Goal: Task Accomplishment & Management: Manage account settings

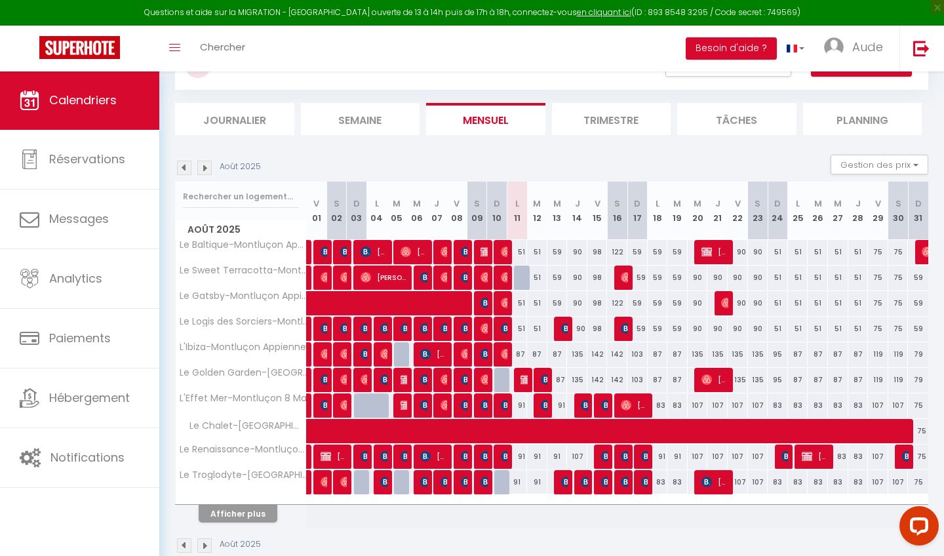
scroll to position [62, 0]
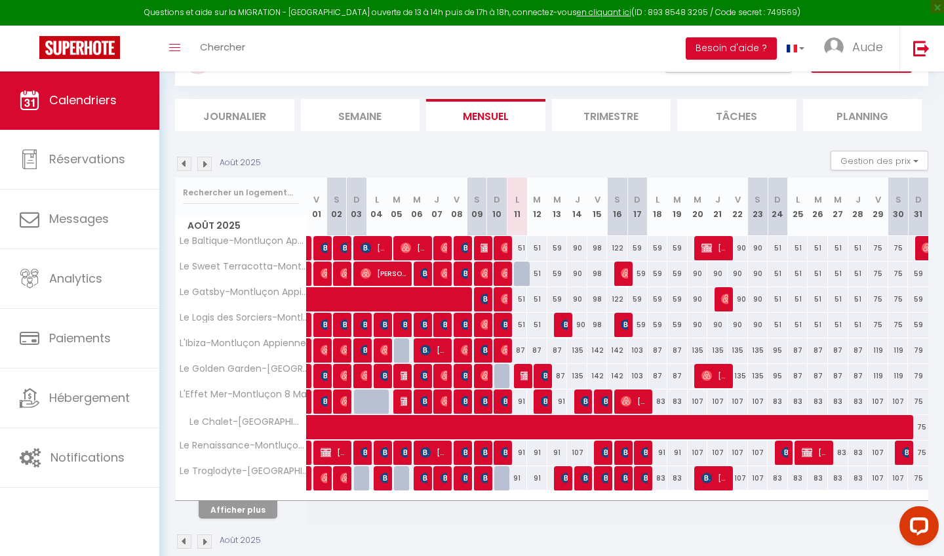
click at [255, 509] on button "Afficher plus" at bounding box center [238, 510] width 79 height 18
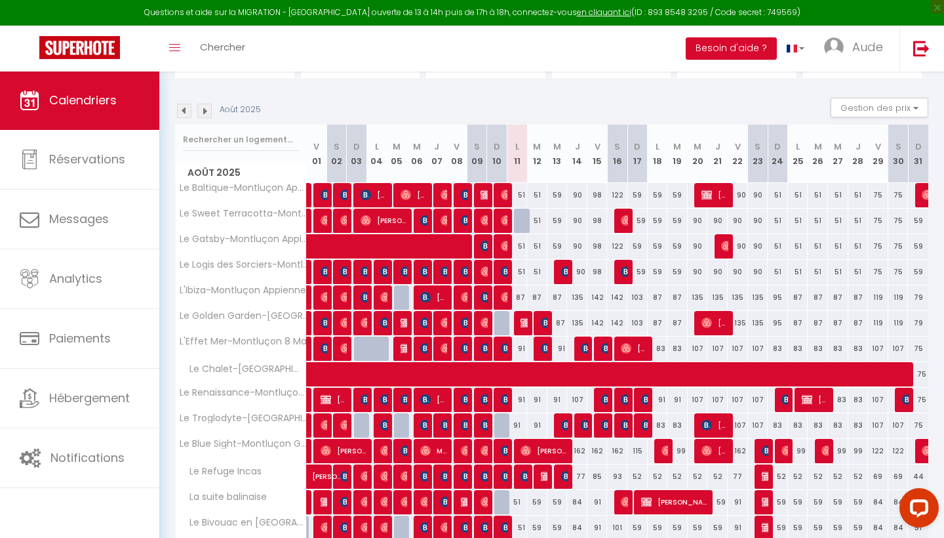
scroll to position [123, 0]
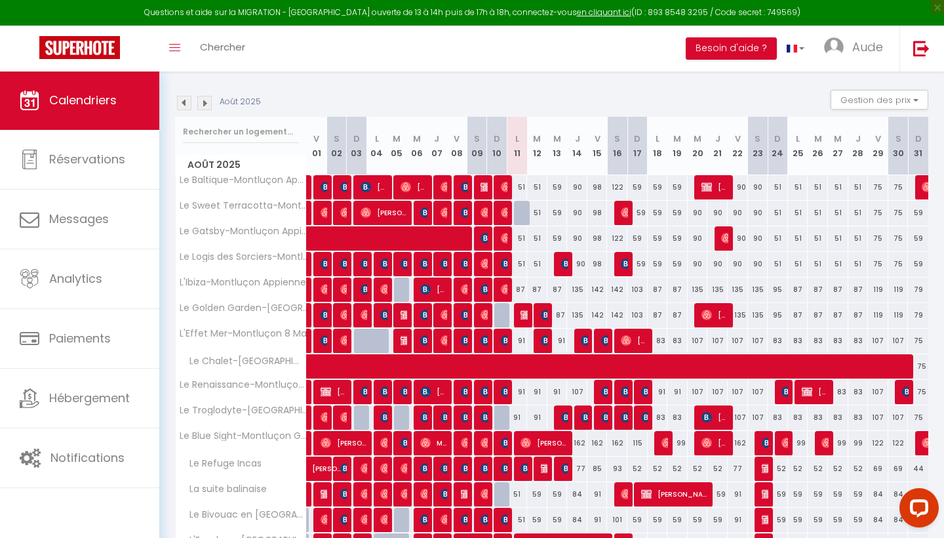
click at [523, 340] on div "91" at bounding box center [517, 341] width 20 height 24
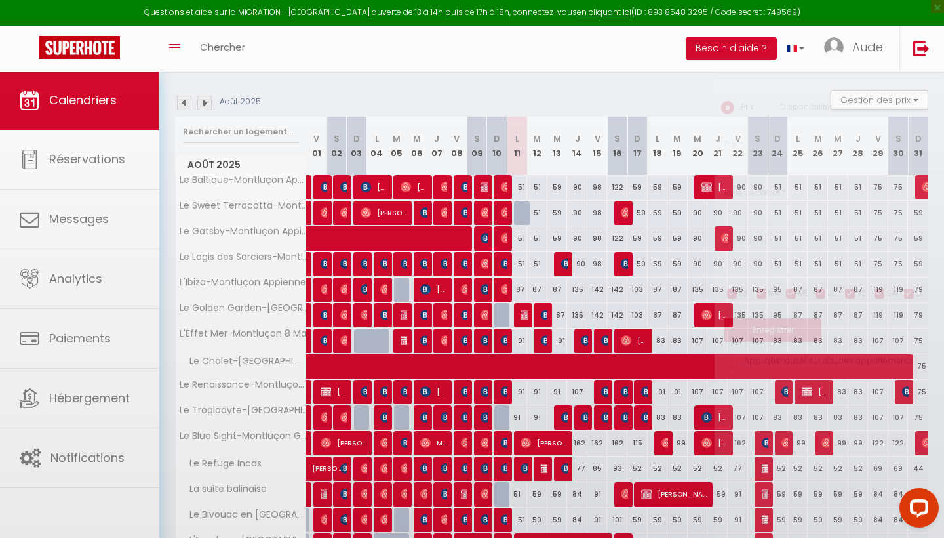
type input "91"
type input "Lun 11 Août 2025"
type input "[DATE]"
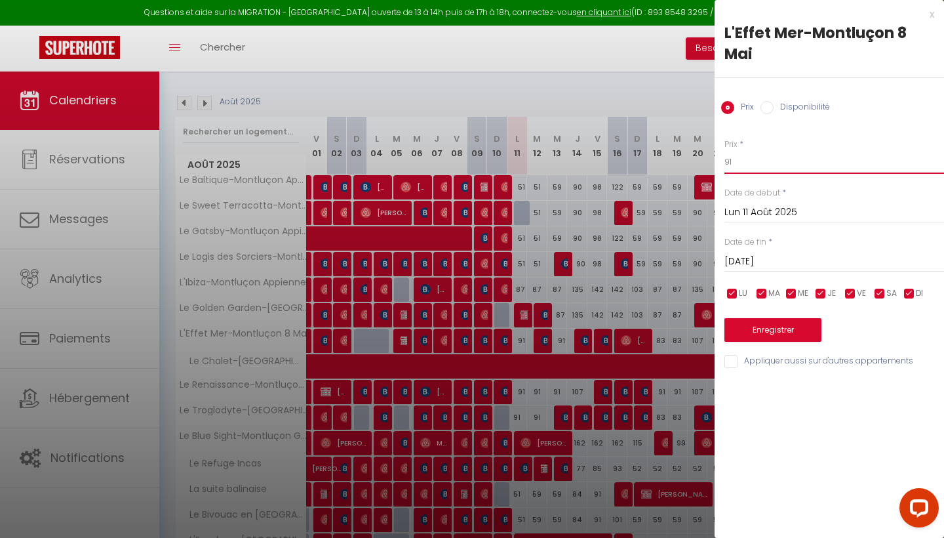
click at [739, 159] on input "91" at bounding box center [835, 162] width 220 height 24
type input "75"
click at [746, 363] on input "Appliquer aussi sur d'autres appartements" at bounding box center [835, 361] width 220 height 13
checkbox input "true"
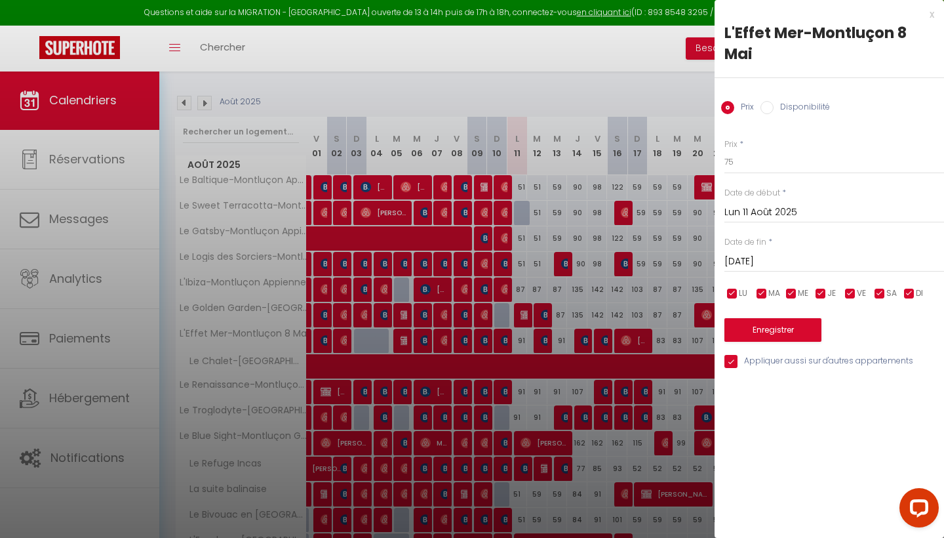
click at [781, 325] on button "Enregistrer" at bounding box center [773, 330] width 97 height 24
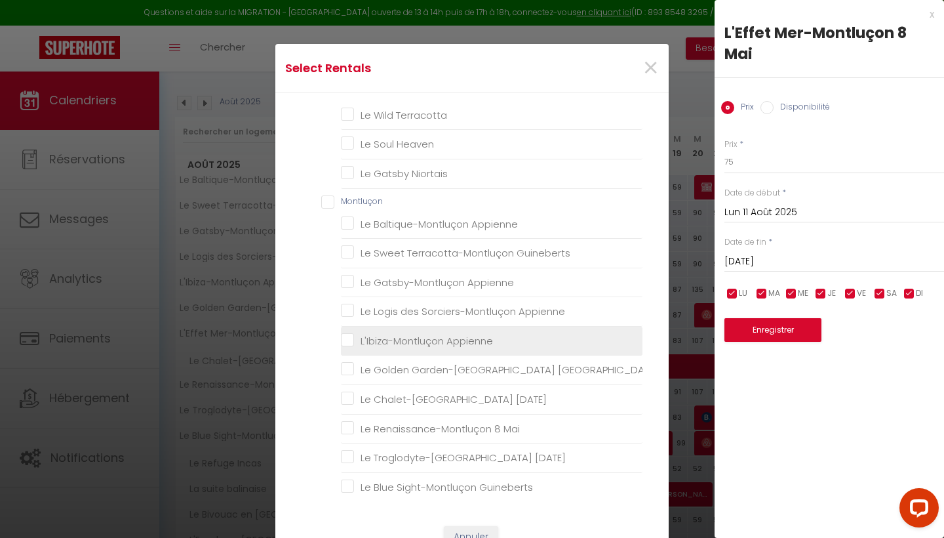
scroll to position [518, 0]
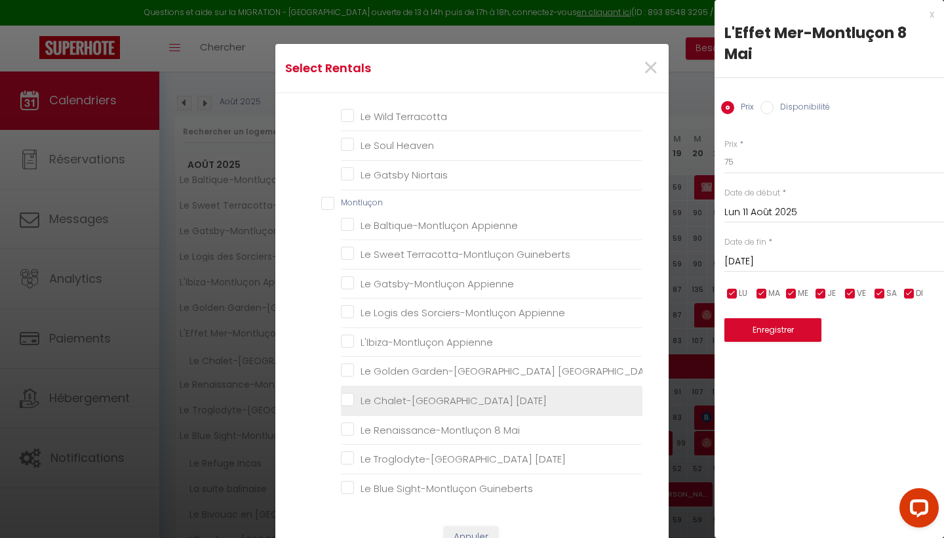
click at [393, 394] on Mai "Le Chalet-[GEOGRAPHIC_DATA] [DATE]" at bounding box center [492, 400] width 302 height 13
checkbox Mai "true"
checkbox input "false"
checkbox Rossa "false"
checkbox Déco "false"
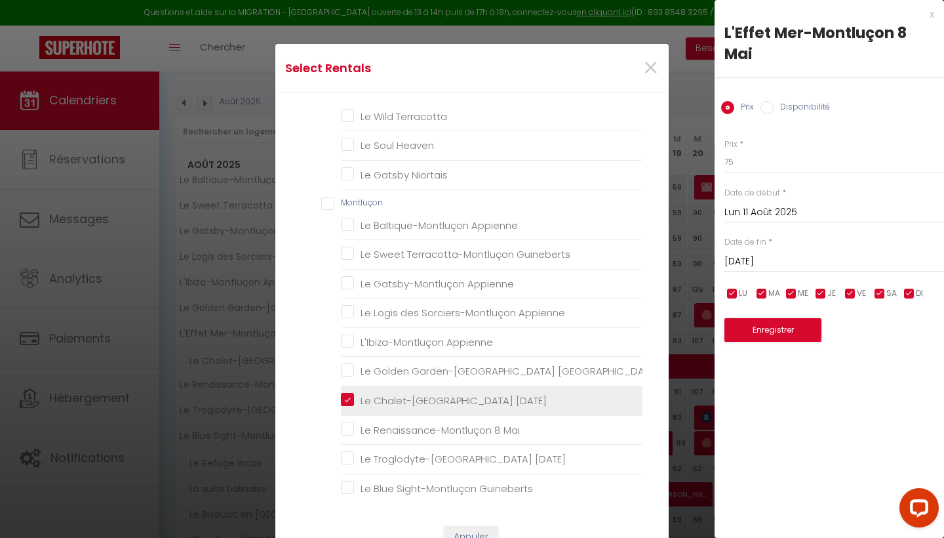
checkbox Nordique "false"
checkbox input "false"
checkbox Incas "false"
checkbox balinaise "false"
checkbox Orient "false"
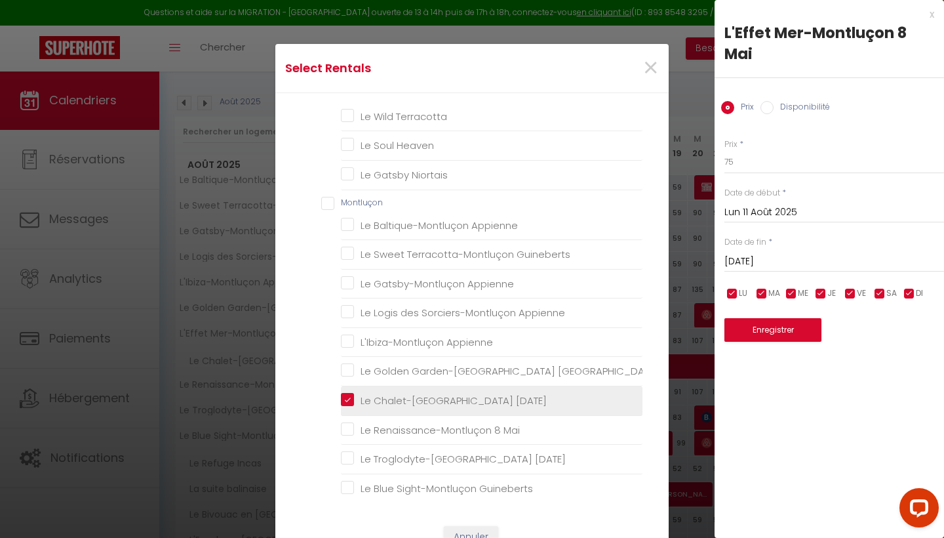
checkbox Amérique "false"
checkbox Scandinave "false"
checkbox Golden "false"
checkbox Cocoon "false"
checkbox Heaven "false"
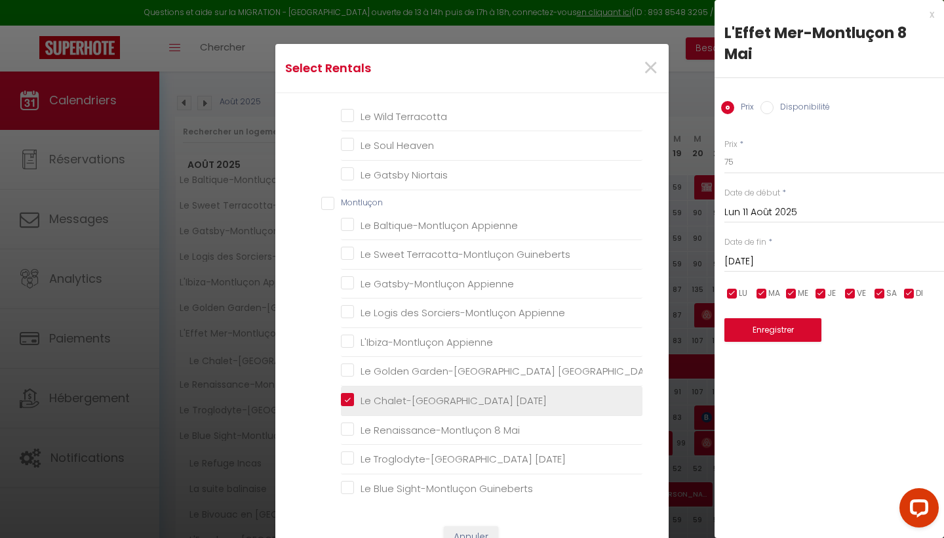
checkbox Blue "false"
checkbox Terracotta "false"
checkbox Heaven "false"
checkbox Niortais "false"
checkbox Appienne "false"
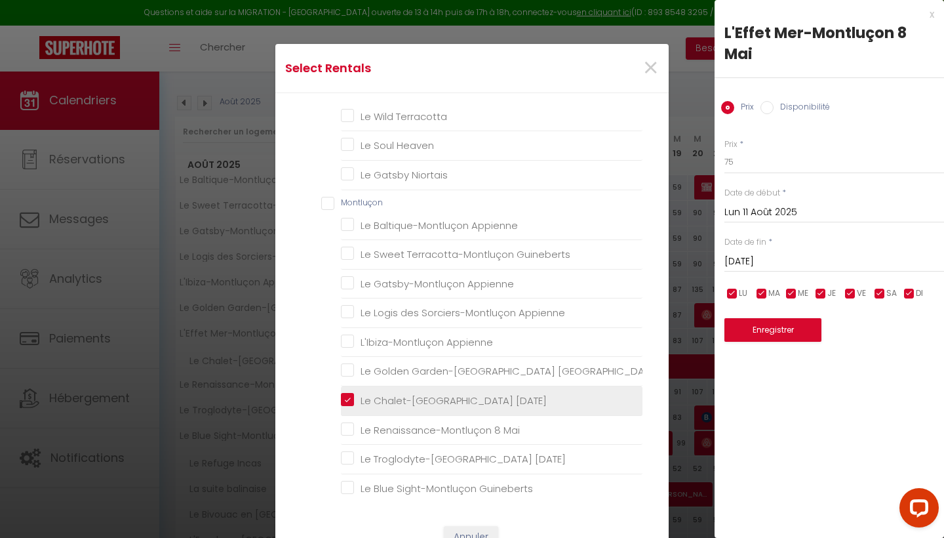
checkbox Guineberts "false"
checkbox Appienne "false"
checkbox Guineberts "false"
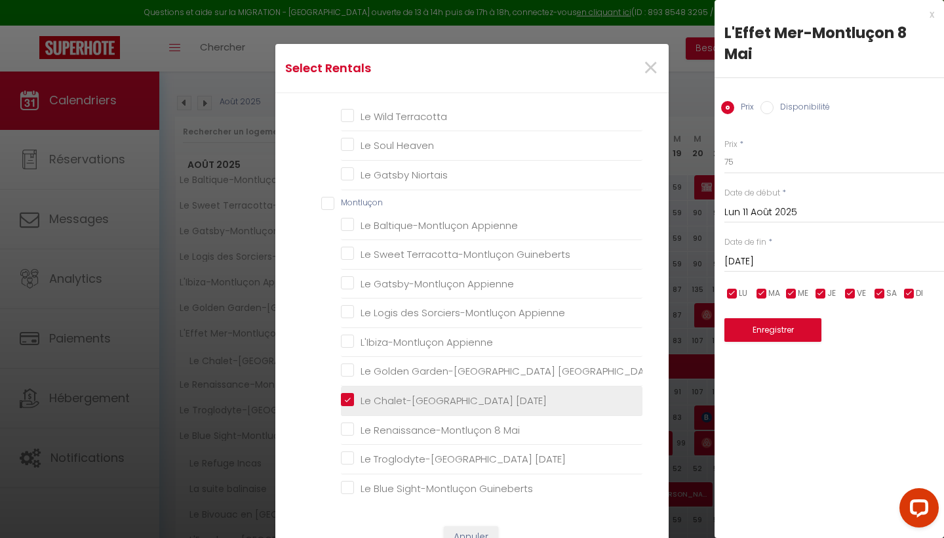
checkbox Mai "false"
checkbox Guineberts "false"
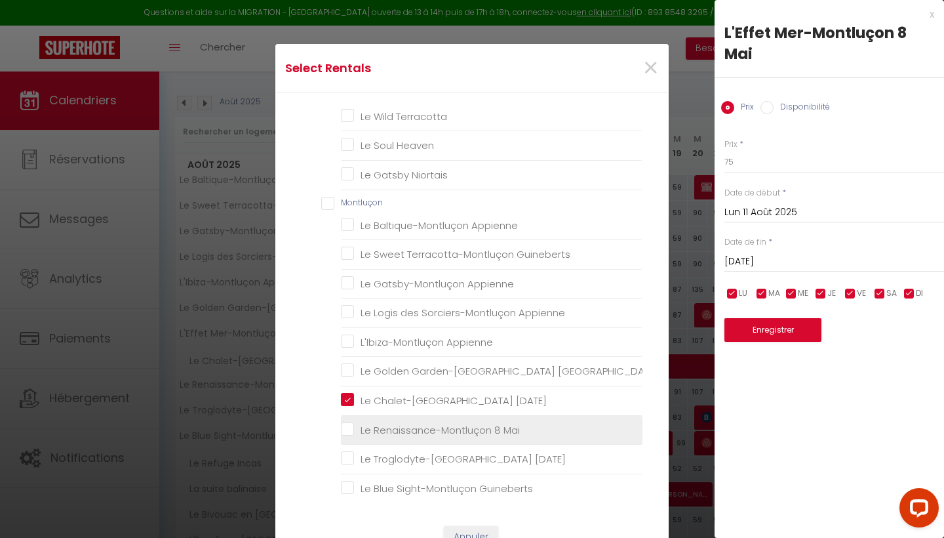
click at [393, 425] on Mai "Le Renaissance-Montluçon 8 Mai" at bounding box center [492, 429] width 302 height 13
checkbox Mai "true"
checkbox input "false"
checkbox Rossa "false"
checkbox Déco "false"
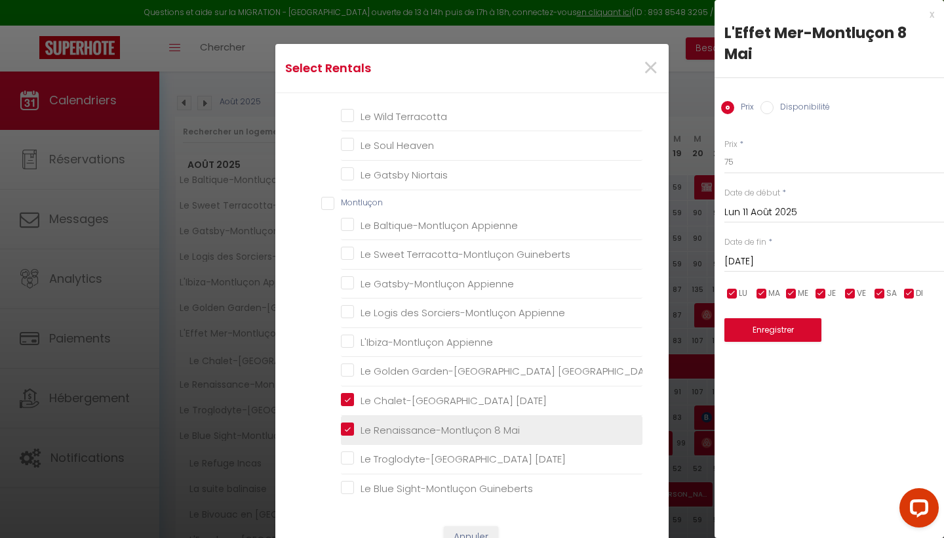
checkbox Nordique "false"
checkbox input "false"
checkbox Incas "false"
checkbox balinaise "false"
checkbox Orient "false"
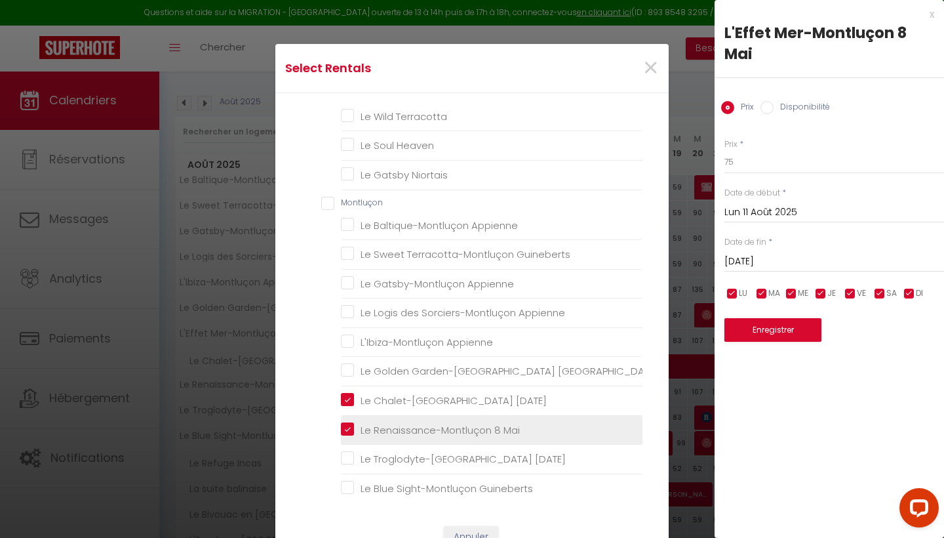
checkbox Amérique "false"
checkbox Scandinave "false"
checkbox Golden "false"
checkbox Cocoon "false"
checkbox Heaven "false"
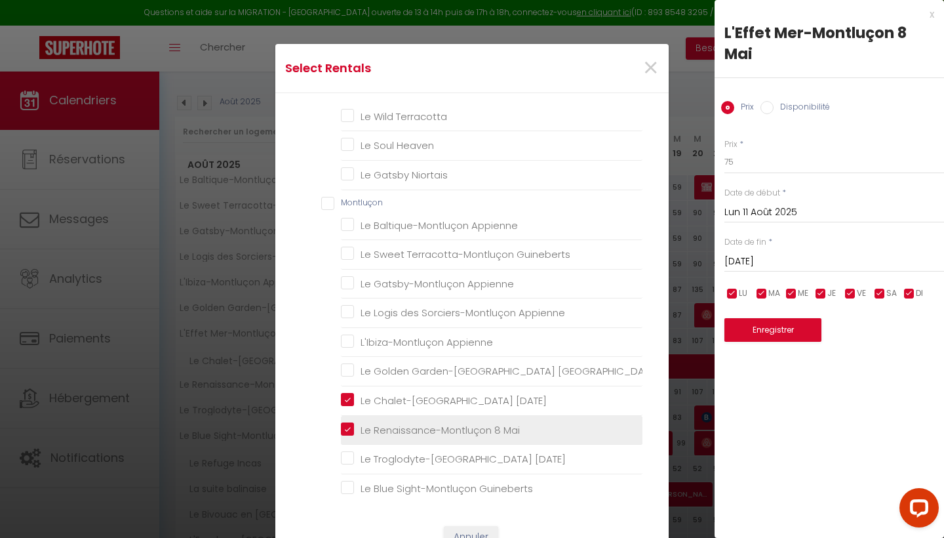
checkbox Blue "false"
checkbox Terracotta "false"
checkbox Heaven "false"
checkbox Niortais "false"
checkbox Appienne "false"
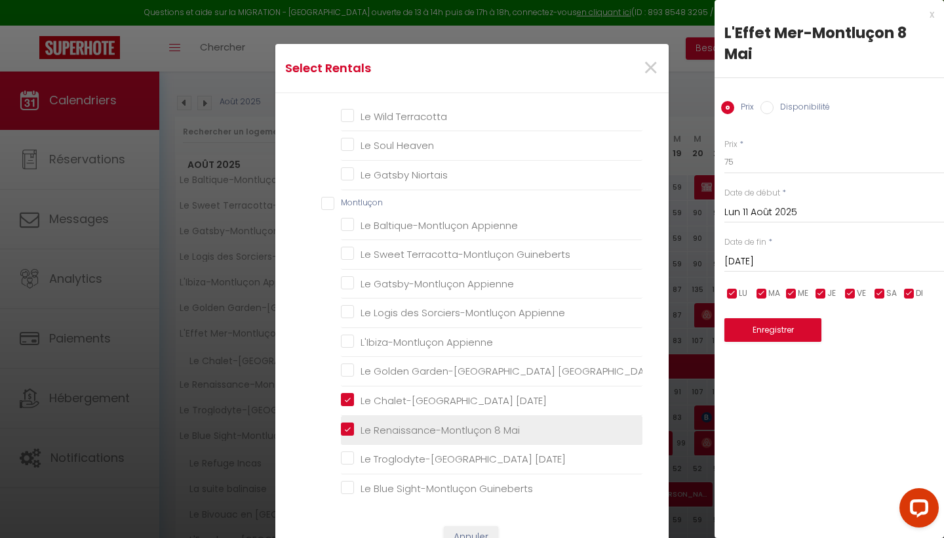
checkbox Guineberts "false"
checkbox Appienne "false"
checkbox Guineberts "false"
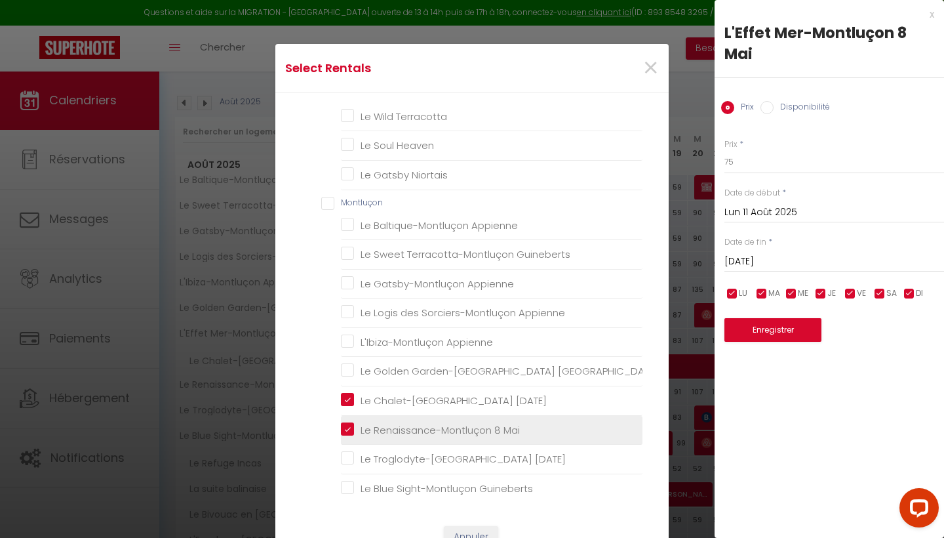
checkbox Mai "false"
checkbox Guineberts "false"
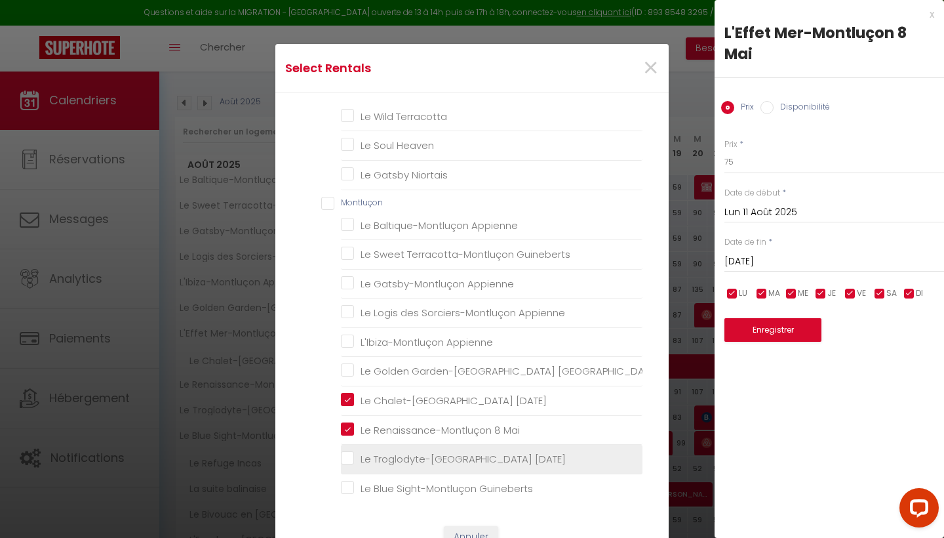
click at [393, 452] on Mai "Le Troglodyte-[GEOGRAPHIC_DATA] [DATE]" at bounding box center [492, 458] width 302 height 13
checkbox Mai "true"
checkbox input "false"
checkbox Rossa "false"
checkbox Déco "false"
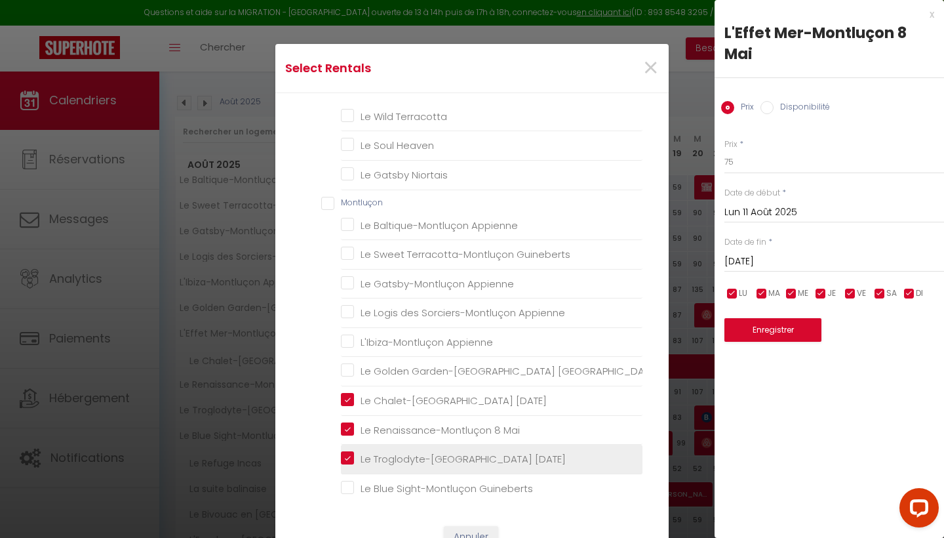
checkbox Nordique "false"
checkbox input "false"
checkbox Incas "false"
checkbox balinaise "false"
checkbox Orient "false"
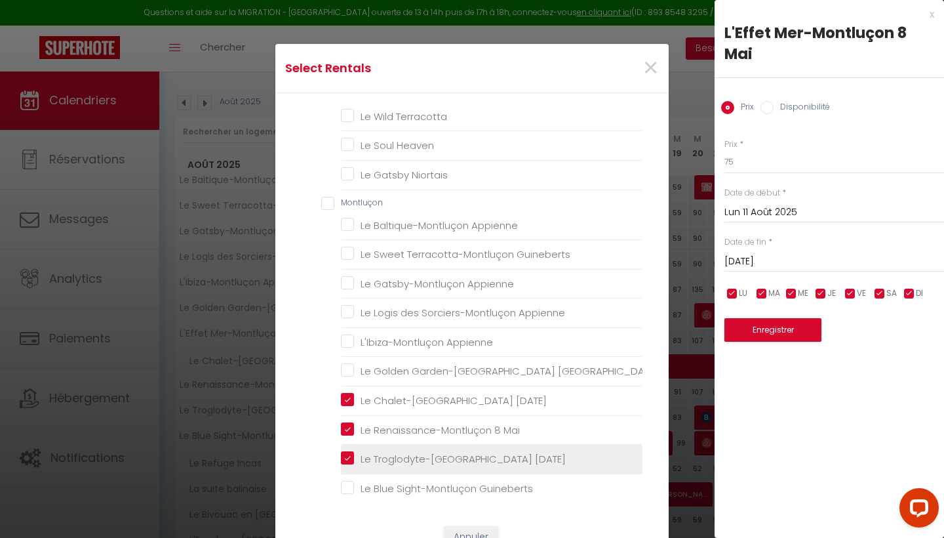
checkbox Amérique "false"
checkbox Scandinave "false"
checkbox Golden "false"
checkbox Cocoon "false"
checkbox Heaven "false"
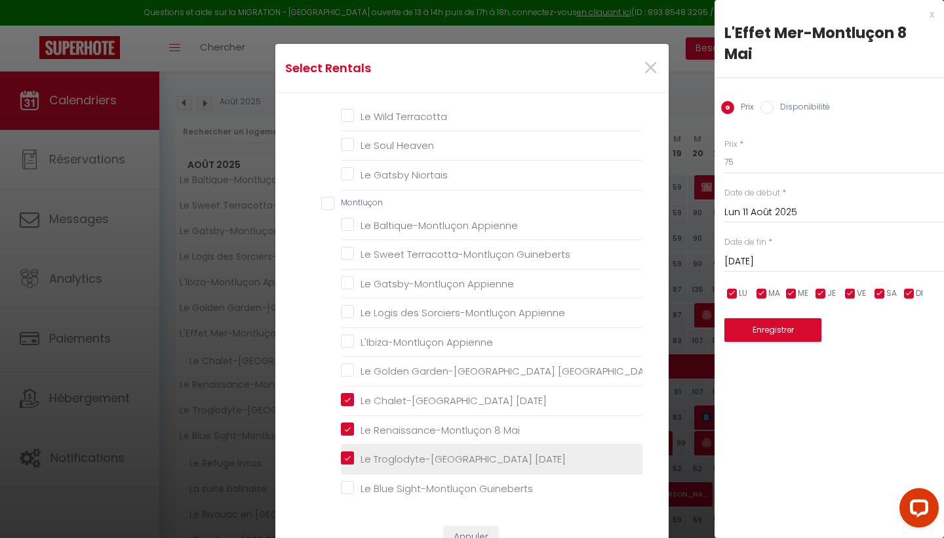
checkbox Blue "false"
checkbox Terracotta "false"
checkbox Heaven "false"
checkbox Niortais "false"
checkbox Appienne "false"
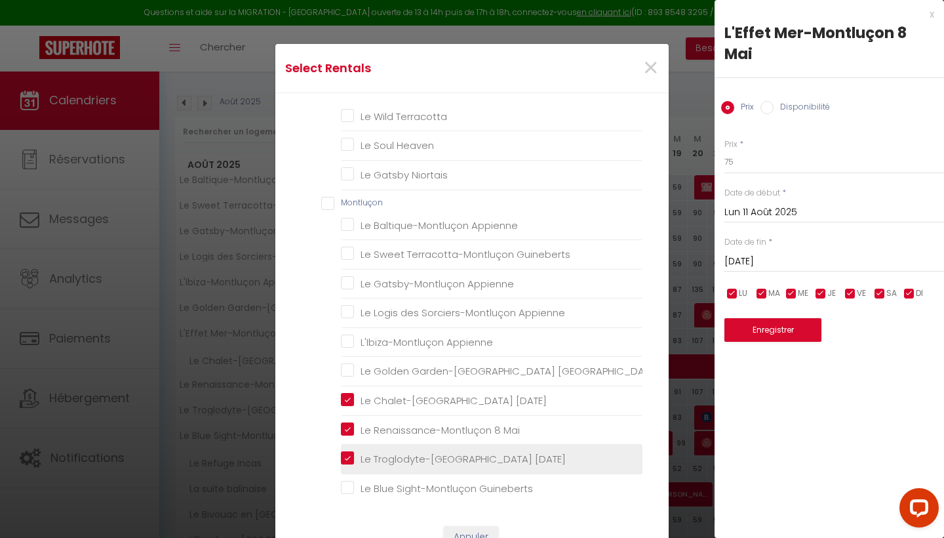
checkbox Guineberts "false"
checkbox Appienne "false"
checkbox Guineberts "false"
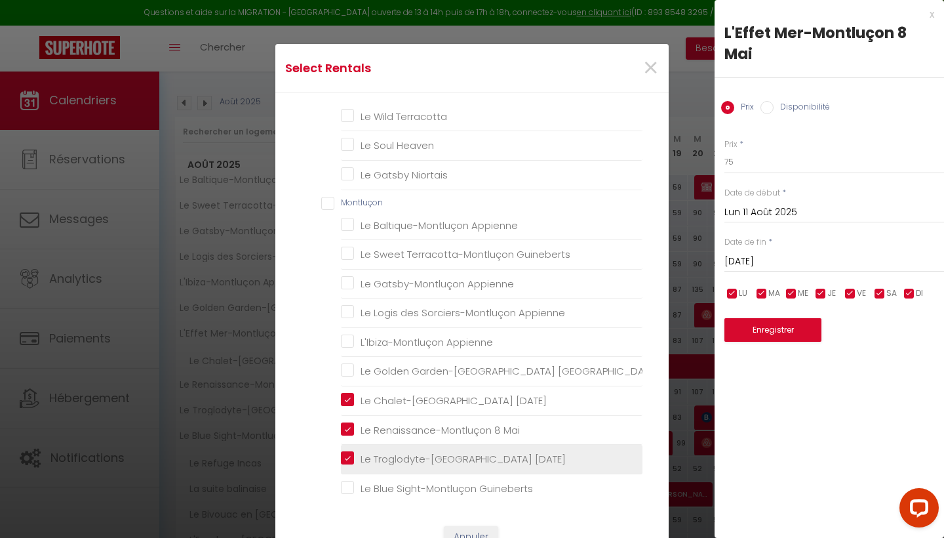
checkbox Guineberts "false"
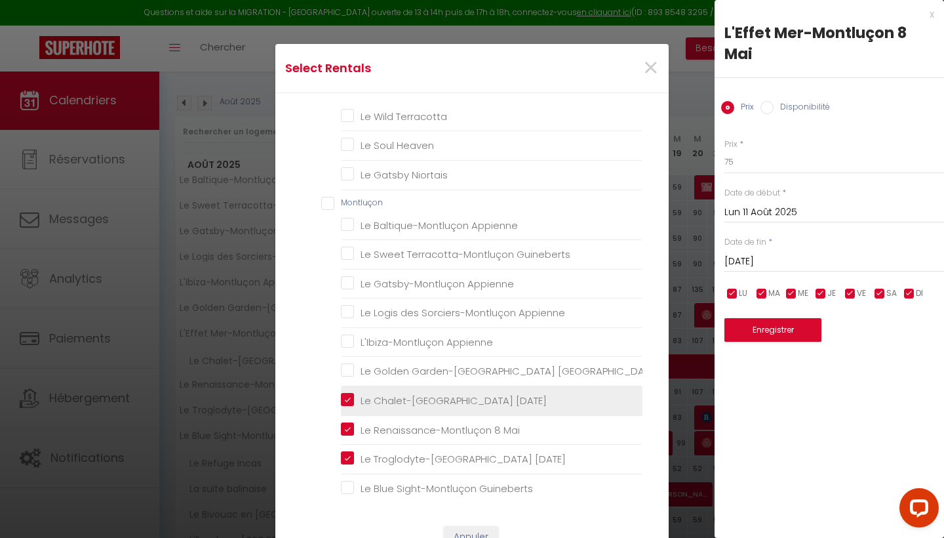
scroll to position [29, 0]
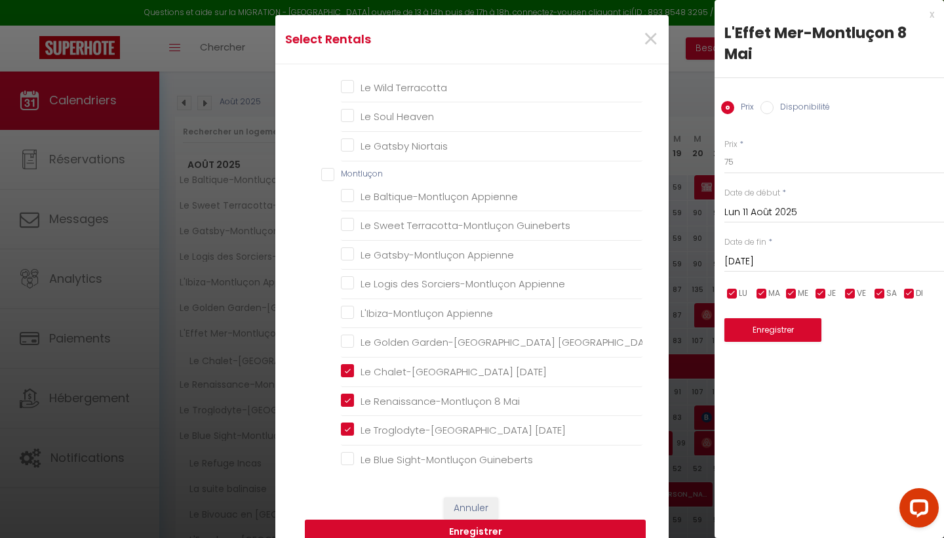
click at [517, 525] on button "Enregistrer" at bounding box center [475, 531] width 341 height 25
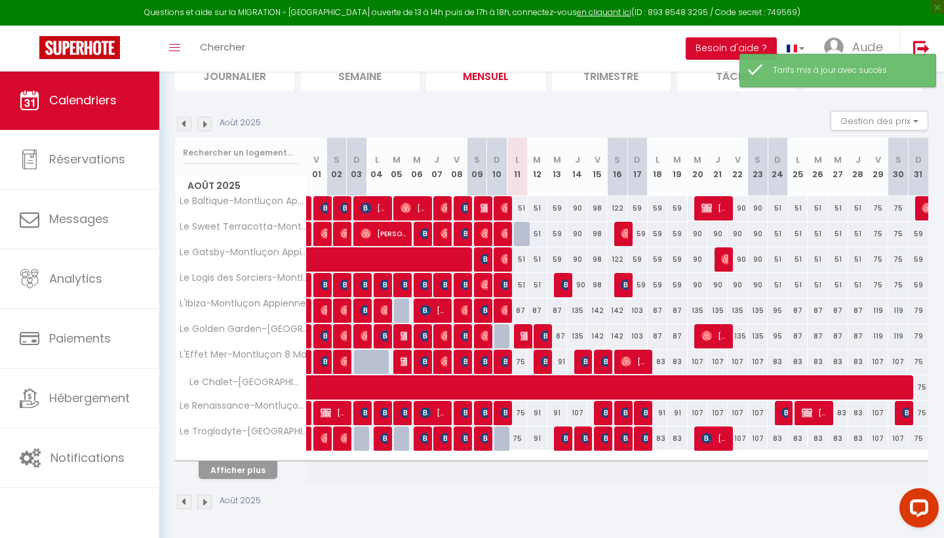
scroll to position [102, 0]
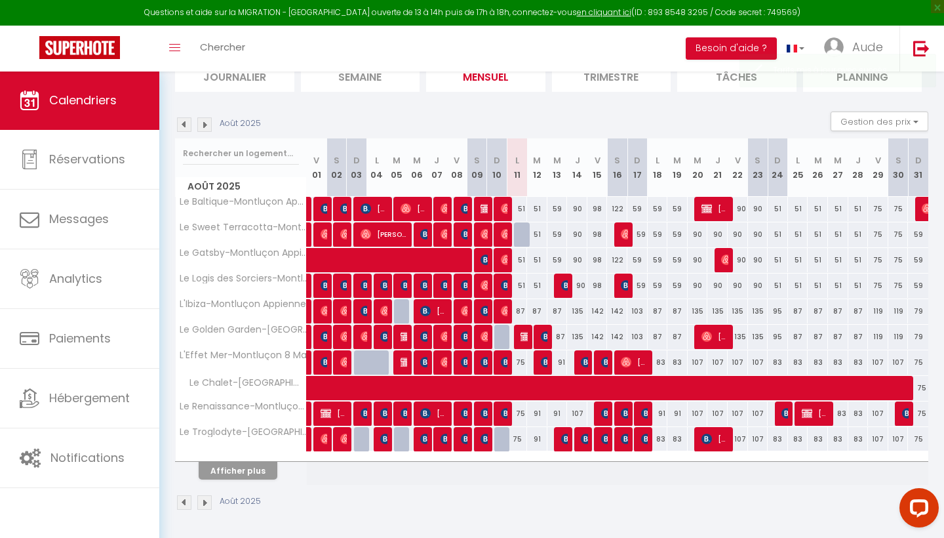
click at [243, 470] on button "Afficher plus" at bounding box center [238, 471] width 79 height 18
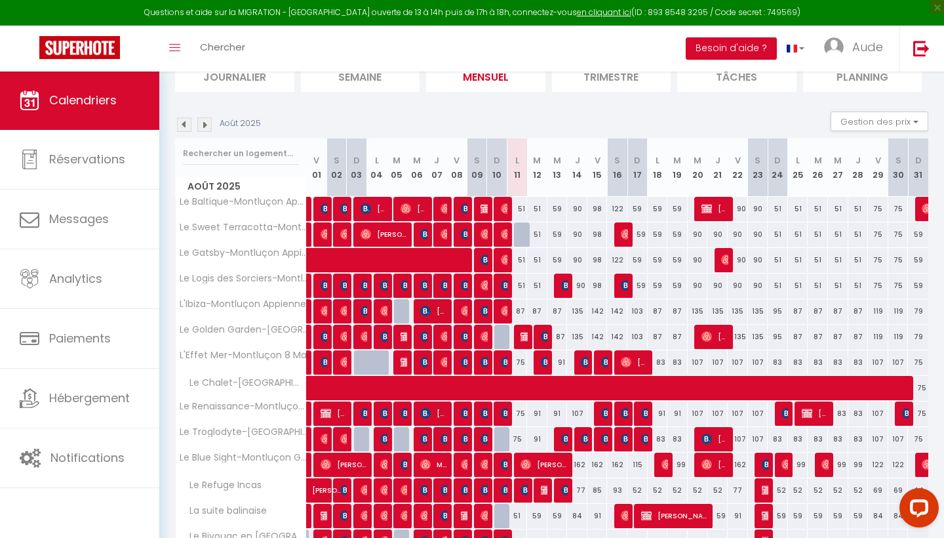
select select
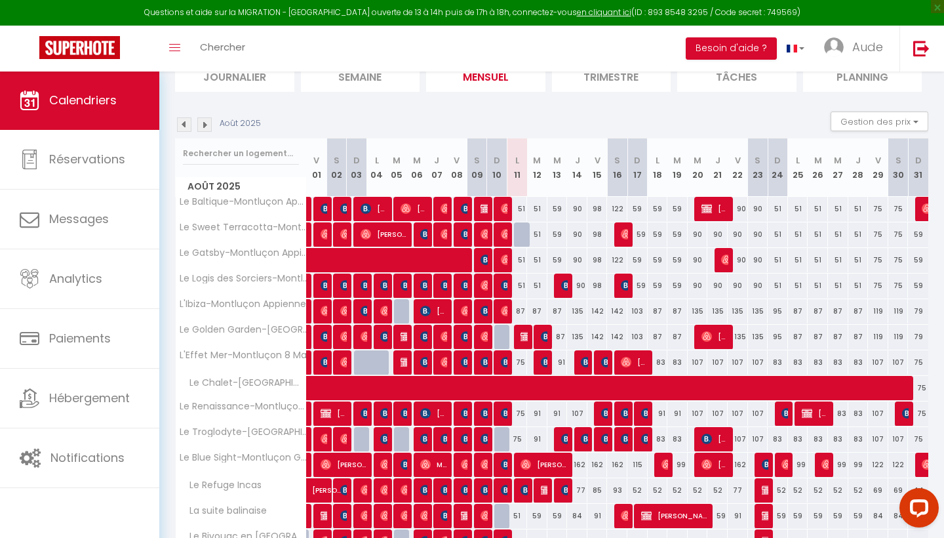
select select
click at [542, 360] on img at bounding box center [546, 362] width 10 height 10
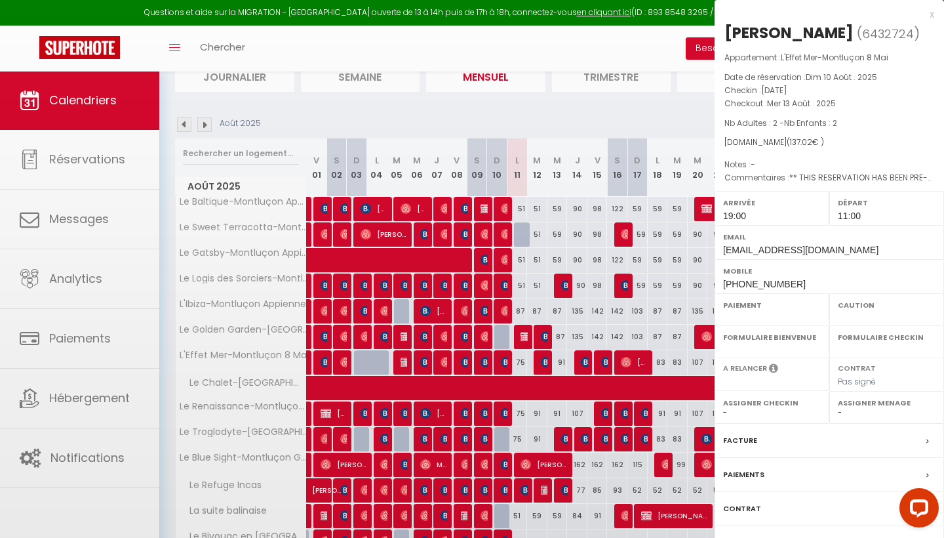
select select "OK"
select select "1"
select select "0"
select select "1"
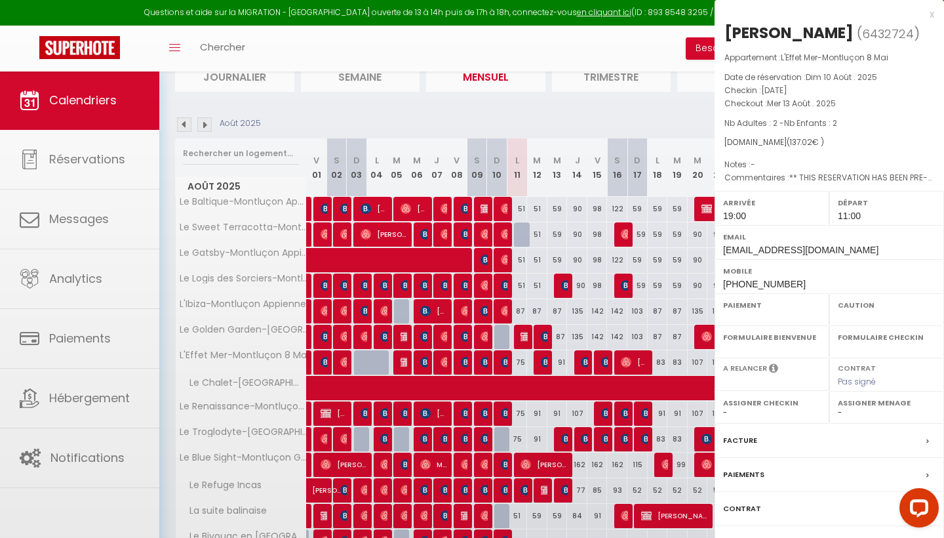
select select
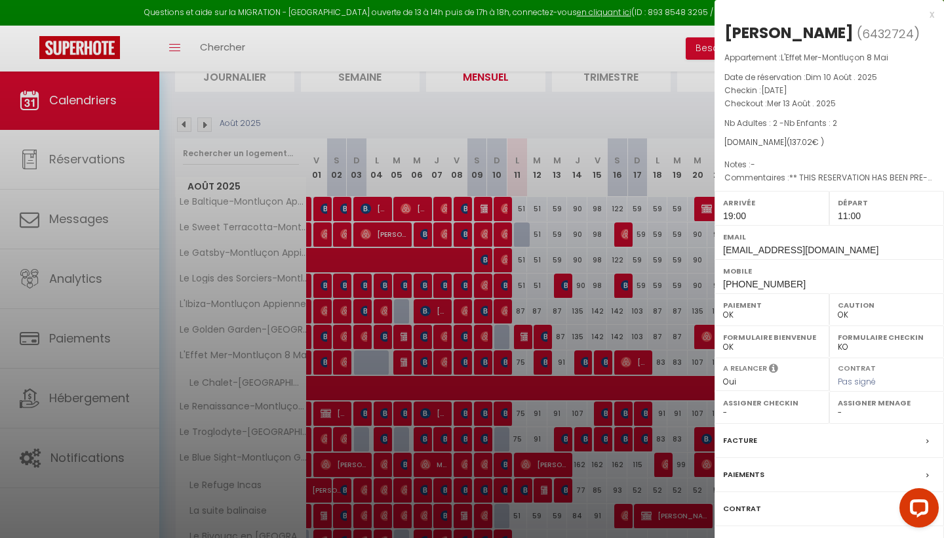
click at [542, 360] on div at bounding box center [472, 269] width 944 height 538
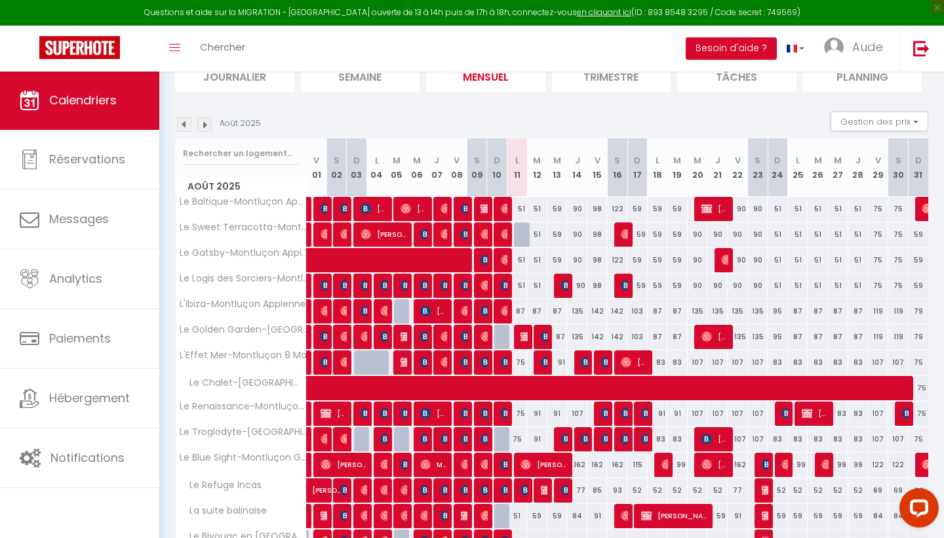
click at [538, 405] on div "91" at bounding box center [537, 413] width 20 height 24
type input "91"
type input "[DATE]"
type input "Mer 13 Août 2025"
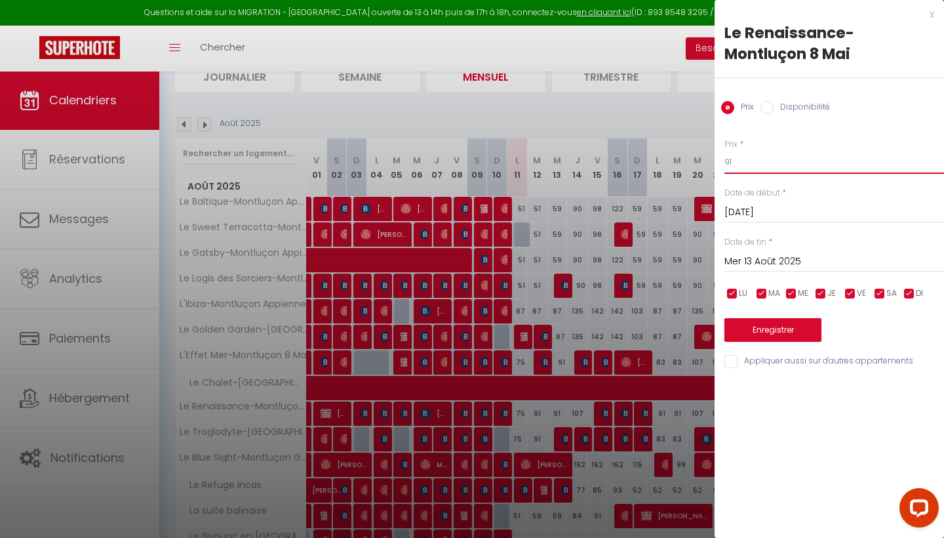
click at [777, 168] on input "91" at bounding box center [835, 162] width 220 height 24
type input "75"
click at [733, 359] on input "Appliquer aussi sur d'autres appartements" at bounding box center [835, 361] width 220 height 13
checkbox input "true"
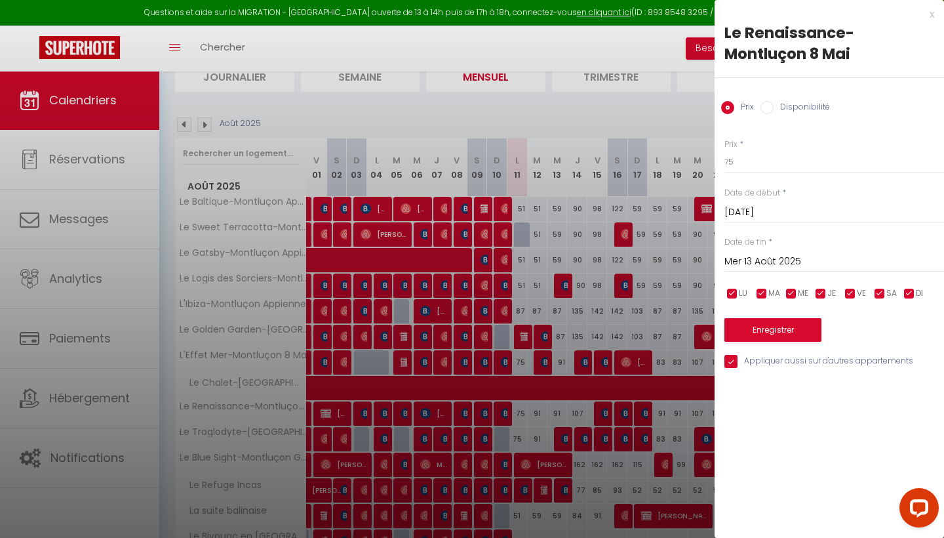
click at [763, 320] on button "Enregistrer" at bounding box center [773, 330] width 97 height 24
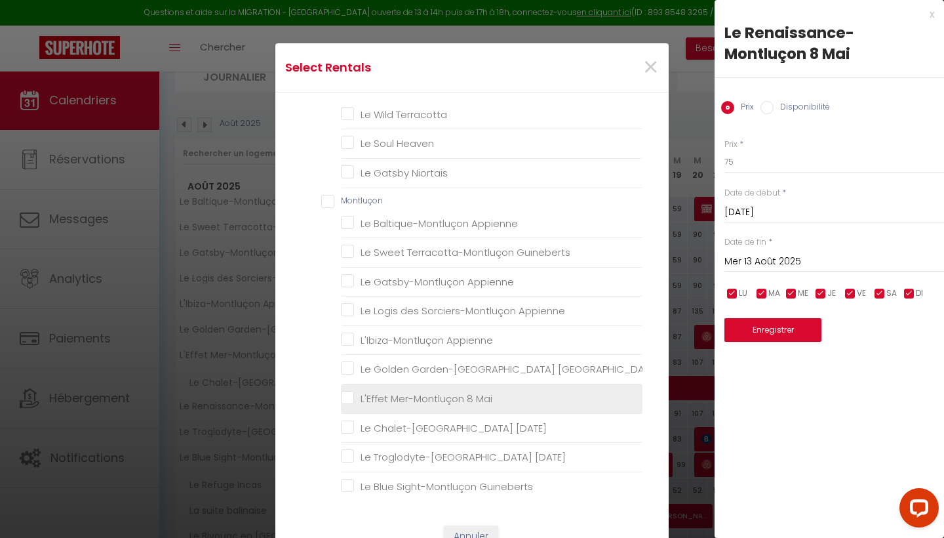
scroll to position [518, 0]
click at [416, 393] on Mai "L'Effet Mer-Montluçon 8 Mai" at bounding box center [492, 399] width 302 height 13
checkbox Mai "true"
checkbox input "false"
checkbox Rossa "false"
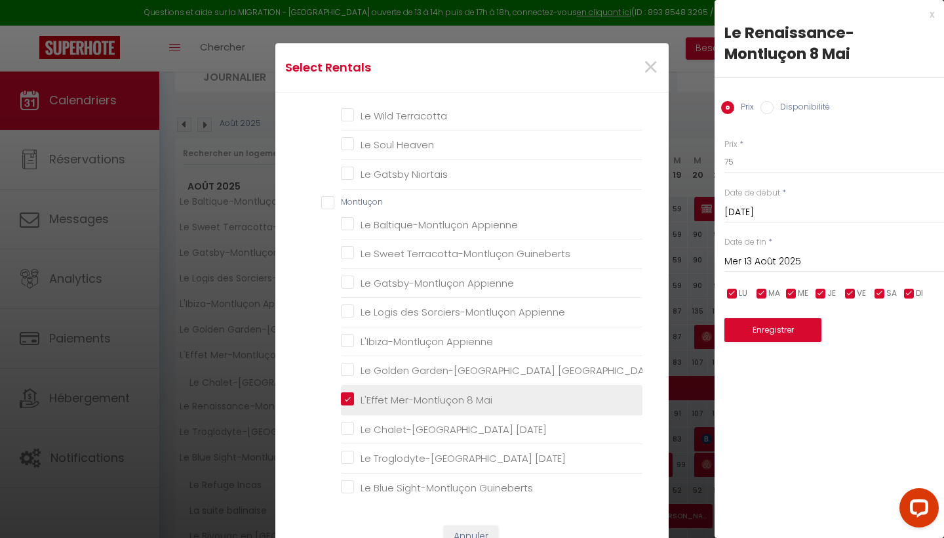
checkbox Déco "false"
checkbox Nordique "false"
checkbox input "false"
checkbox Incas "false"
checkbox balinaise "false"
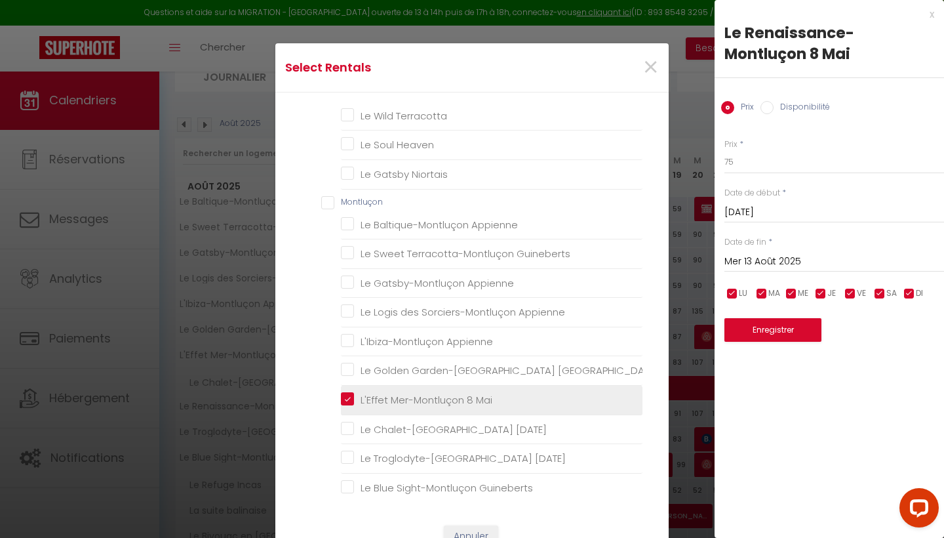
checkbox Orient "false"
checkbox Amérique "false"
checkbox Scandinave "false"
checkbox Golden "false"
checkbox Cocoon "false"
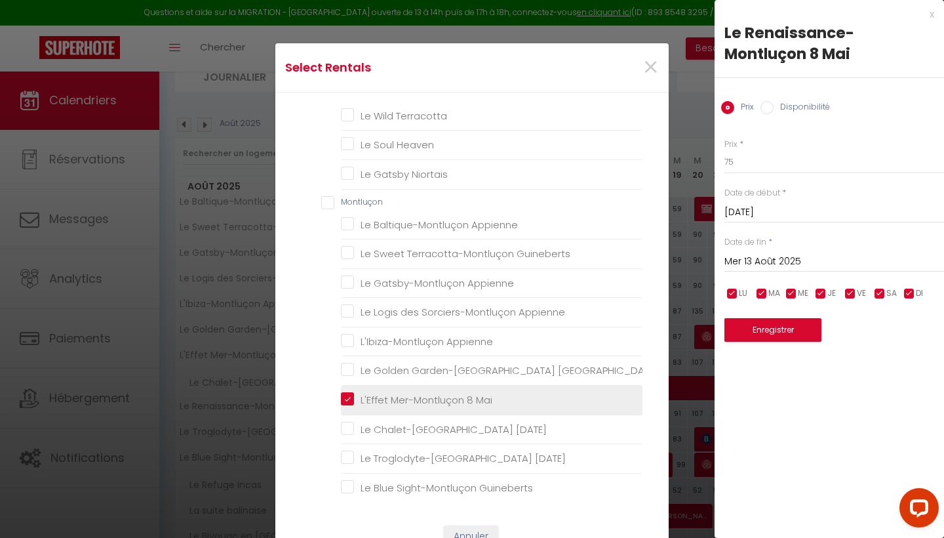
checkbox Heaven "false"
checkbox Blue "false"
checkbox Terracotta "false"
checkbox Heaven "false"
checkbox Niortais "false"
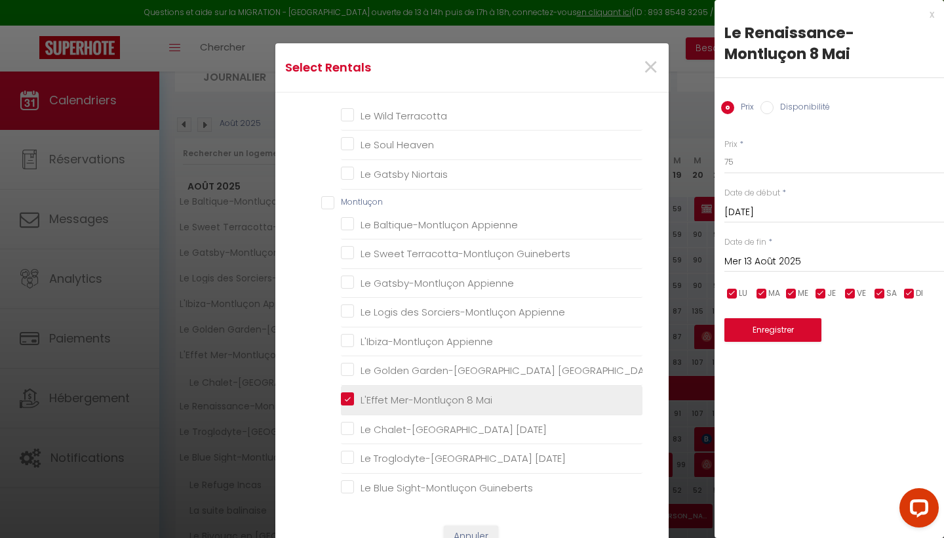
checkbox Appienne "false"
checkbox Guineberts "false"
checkbox Appienne "false"
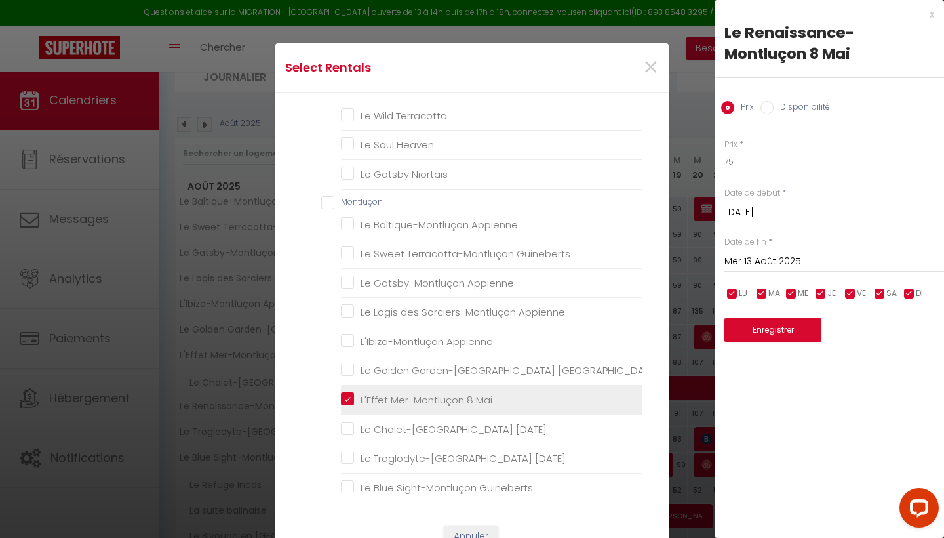
checkbox Guineberts "false"
checkbox Mai "false"
checkbox Guineberts "false"
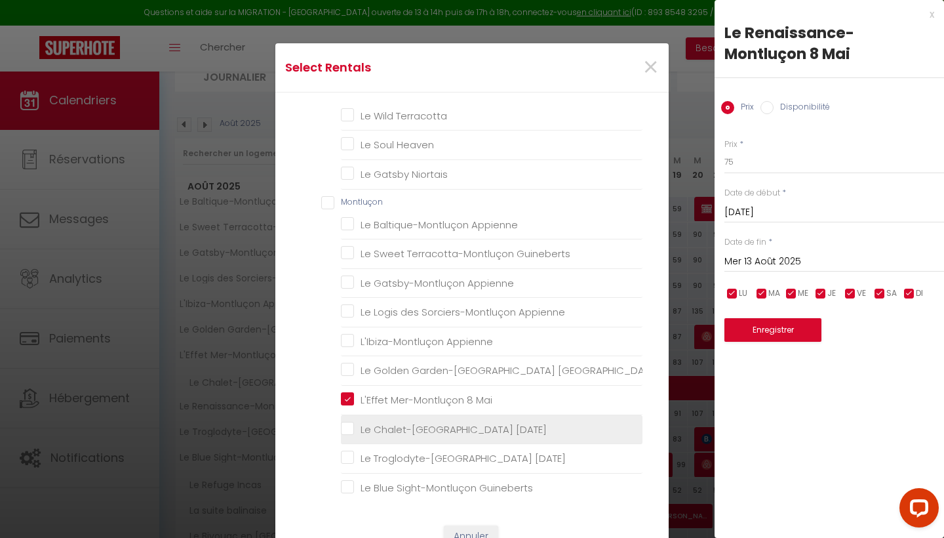
click at [414, 422] on Mai "Le Chalet-[GEOGRAPHIC_DATA] [DATE]" at bounding box center [492, 428] width 302 height 13
checkbox Mai "true"
checkbox input "false"
checkbox Rossa "false"
checkbox Déco "false"
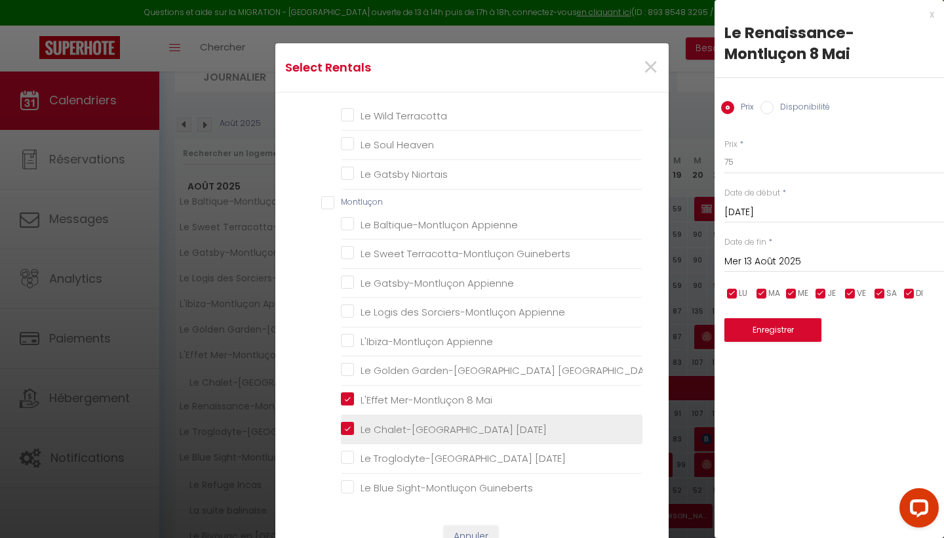
checkbox Nordique "false"
checkbox input "false"
checkbox Incas "false"
checkbox balinaise "false"
checkbox Orient "false"
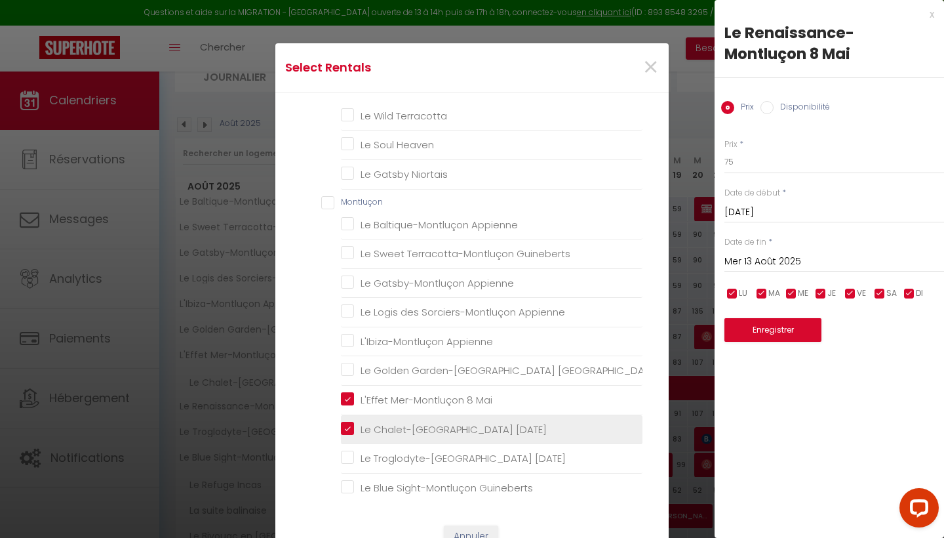
checkbox Amérique "false"
checkbox Scandinave "false"
checkbox Golden "false"
checkbox Cocoon "false"
checkbox Heaven "false"
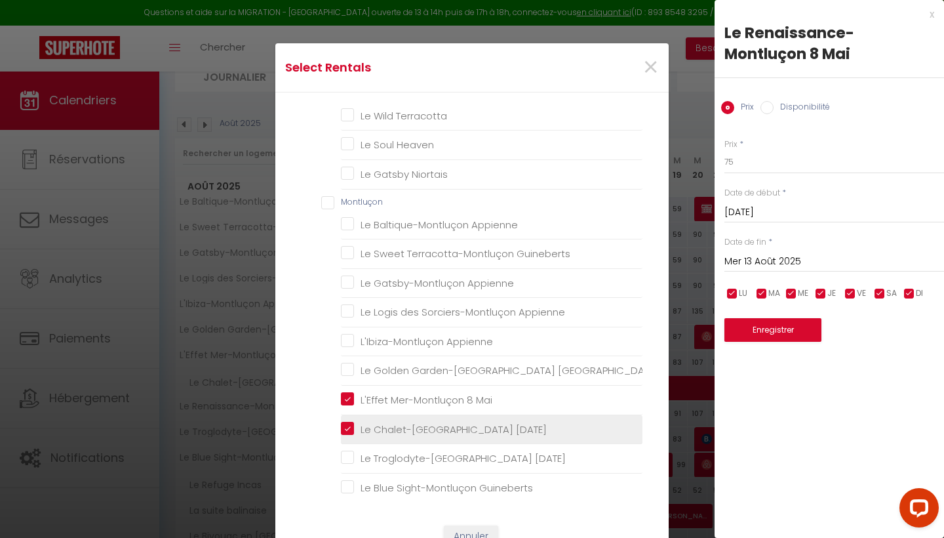
checkbox Blue "false"
checkbox Terracotta "false"
checkbox Heaven "false"
checkbox Niortais "false"
checkbox Appienne "false"
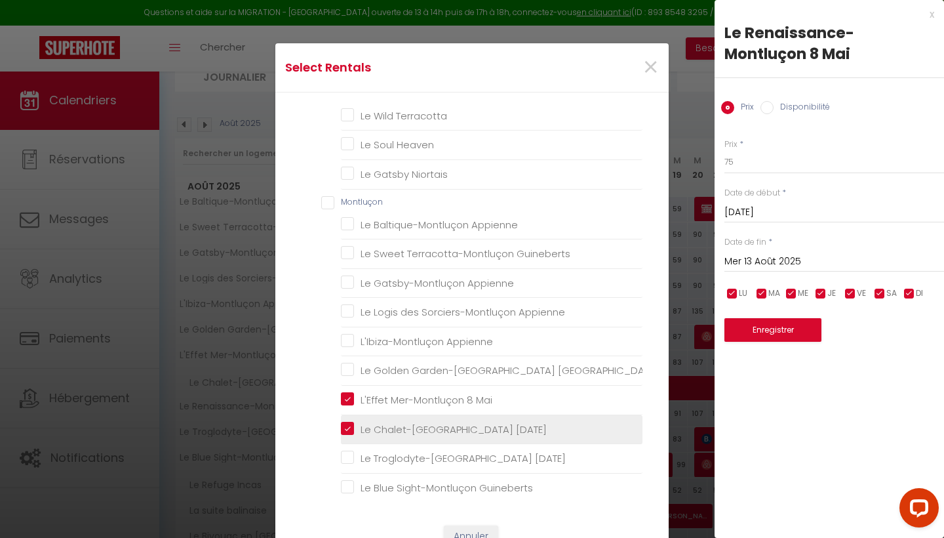
checkbox Guineberts "false"
checkbox Appienne "false"
checkbox Guineberts "false"
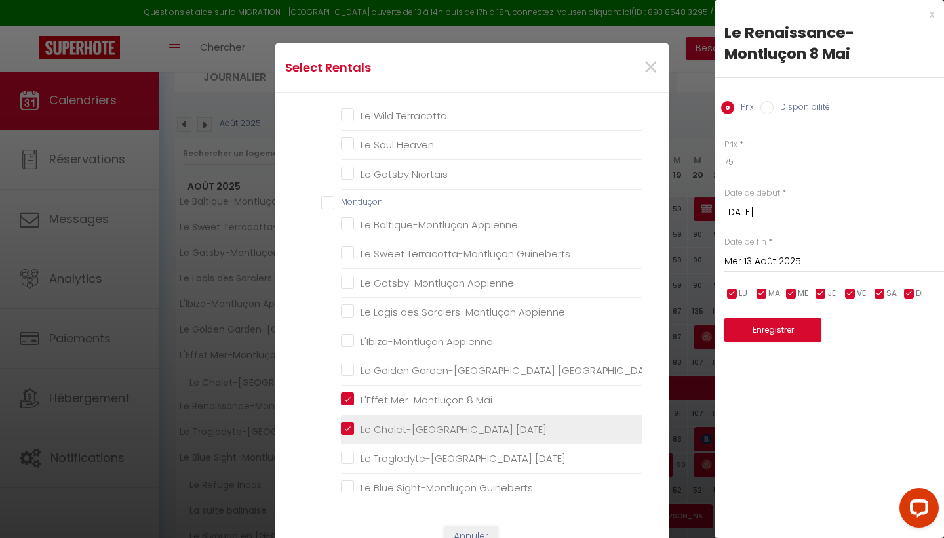
checkbox Mai "false"
checkbox Guineberts "false"
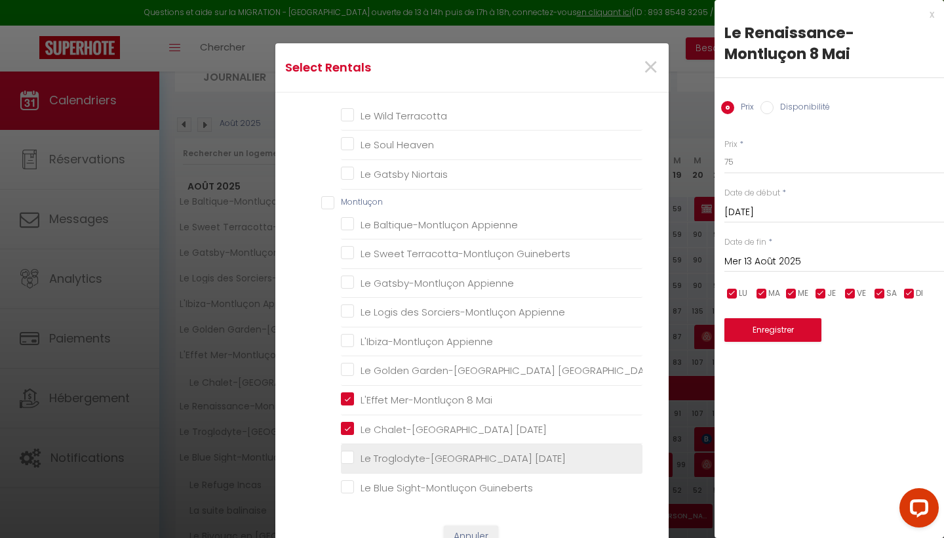
click at [414, 452] on Mai "Le Troglodyte-[GEOGRAPHIC_DATA] [DATE]" at bounding box center [492, 458] width 302 height 13
checkbox Mai "true"
checkbox input "false"
checkbox Rossa "false"
checkbox Déco "false"
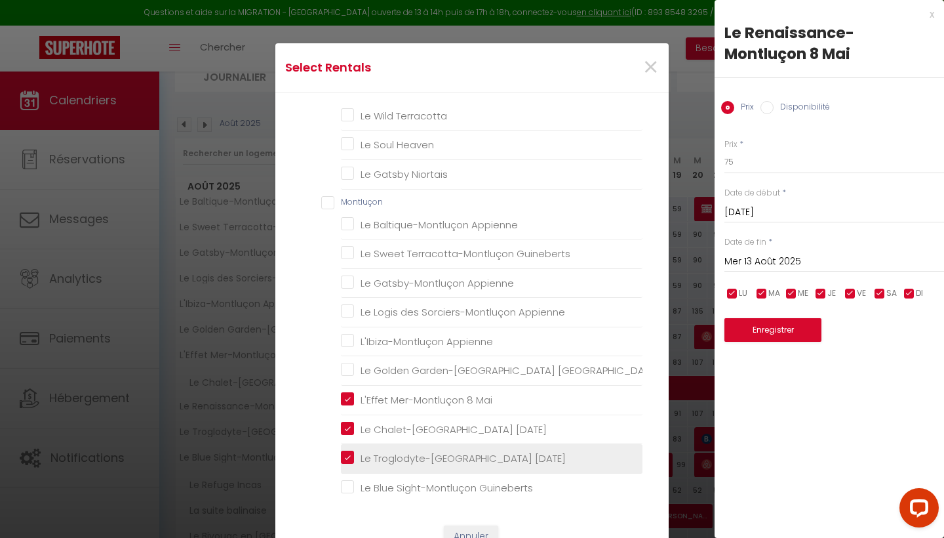
checkbox Nordique "false"
checkbox input "false"
checkbox Incas "false"
checkbox balinaise "false"
checkbox Orient "false"
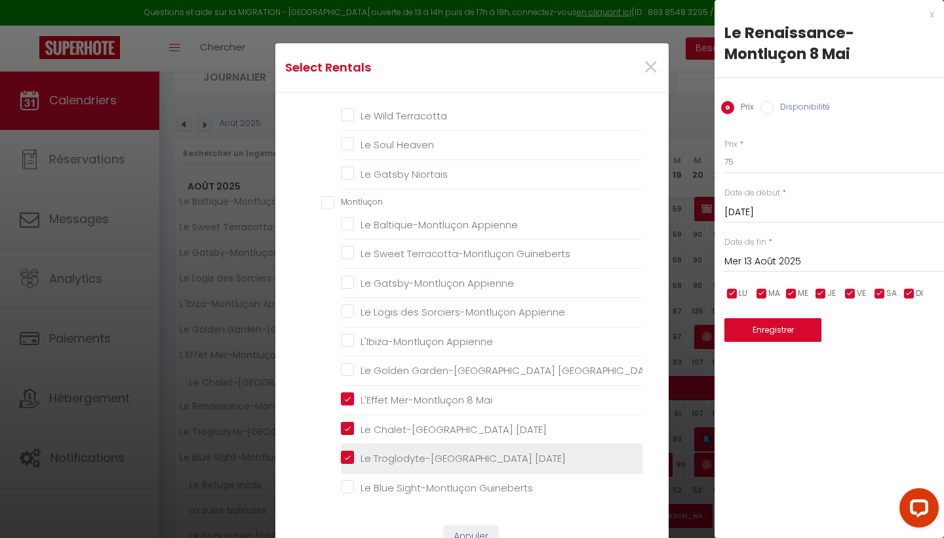
checkbox Amérique "false"
checkbox Scandinave "false"
checkbox Golden "false"
checkbox Cocoon "false"
checkbox Heaven "false"
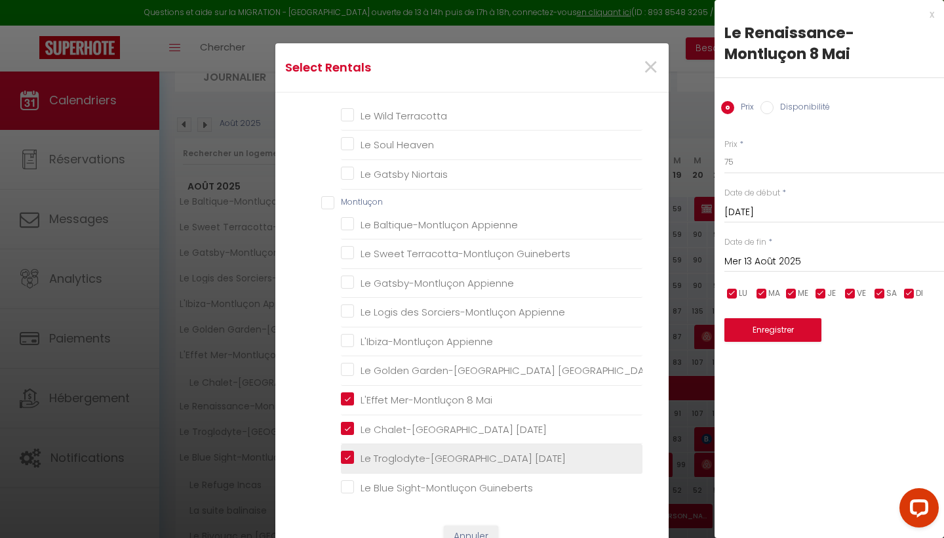
checkbox Blue "false"
checkbox Terracotta "false"
checkbox Heaven "false"
checkbox Niortais "false"
checkbox Appienne "false"
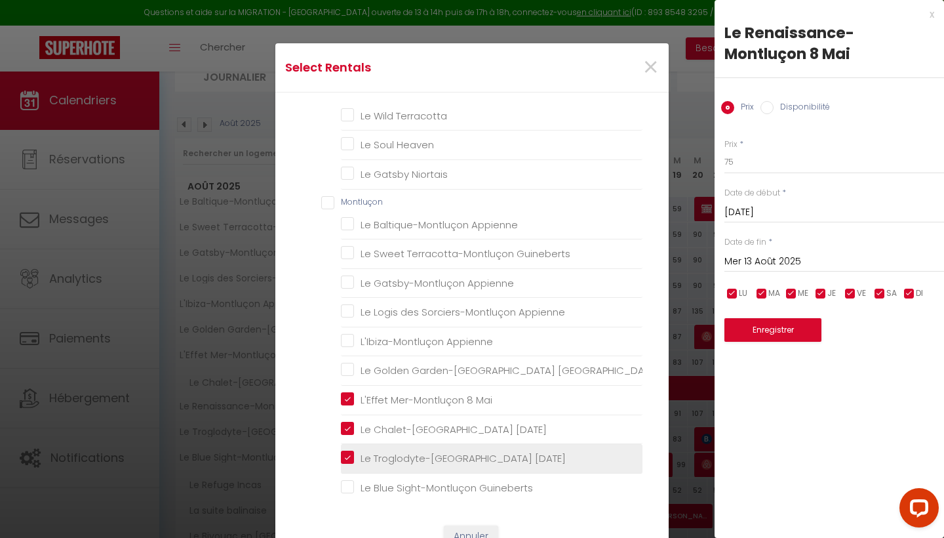
checkbox Guineberts "false"
checkbox Appienne "false"
checkbox Guineberts "false"
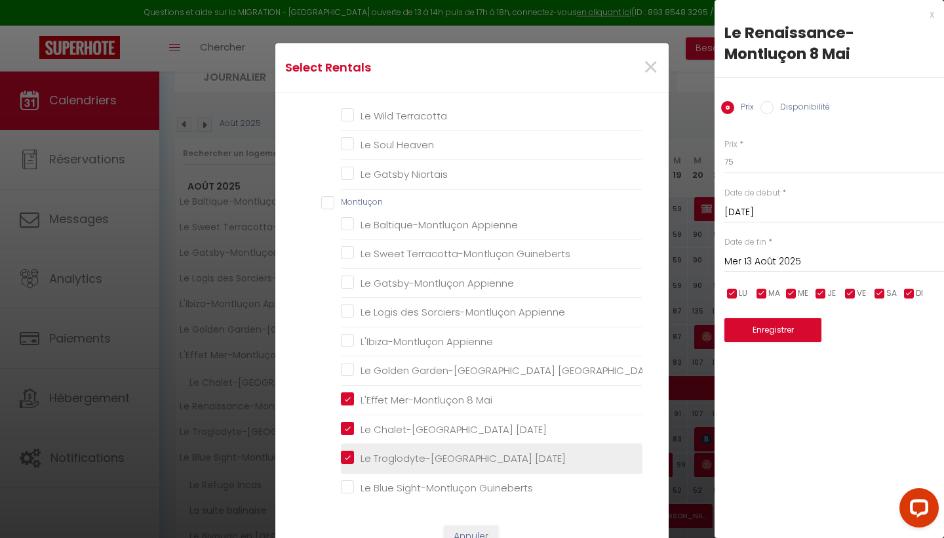
checkbox Guineberts "false"
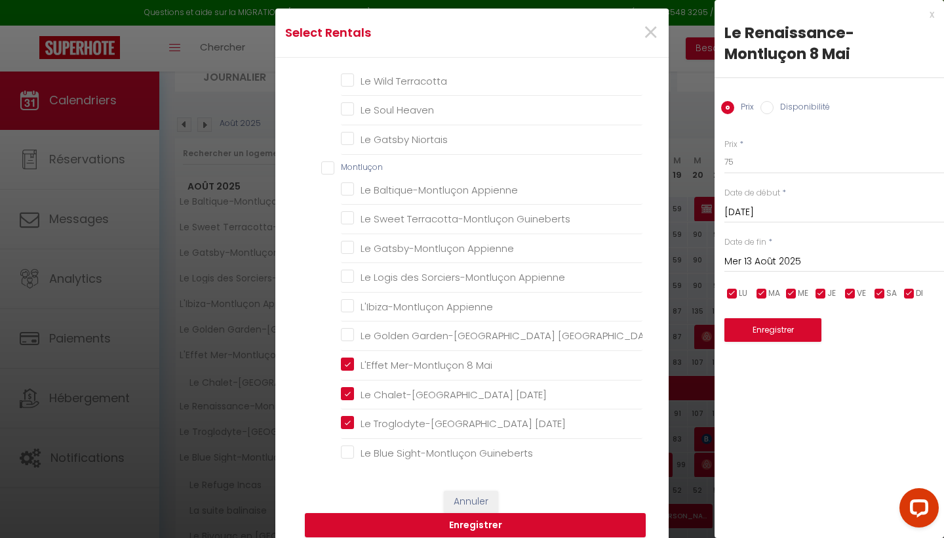
scroll to position [120, 0]
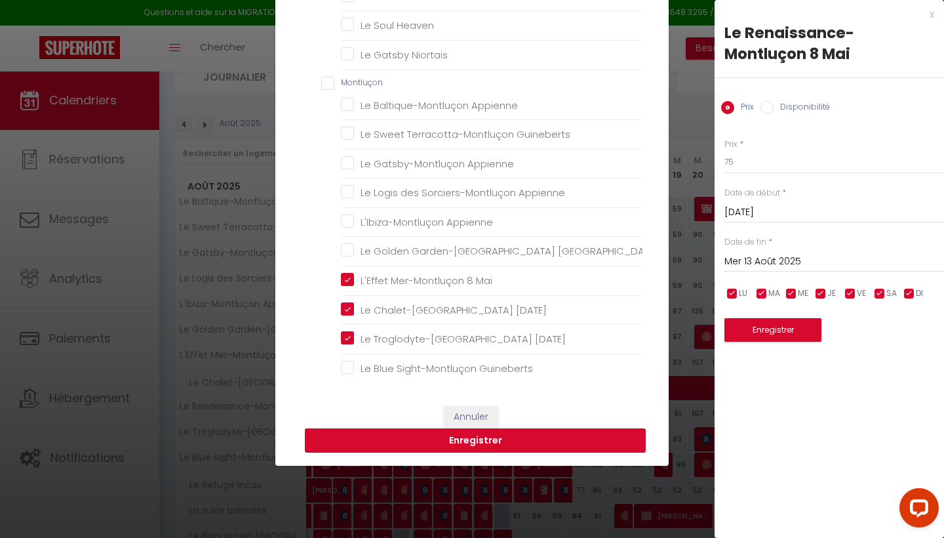
click at [532, 435] on button "Enregistrer" at bounding box center [475, 440] width 341 height 25
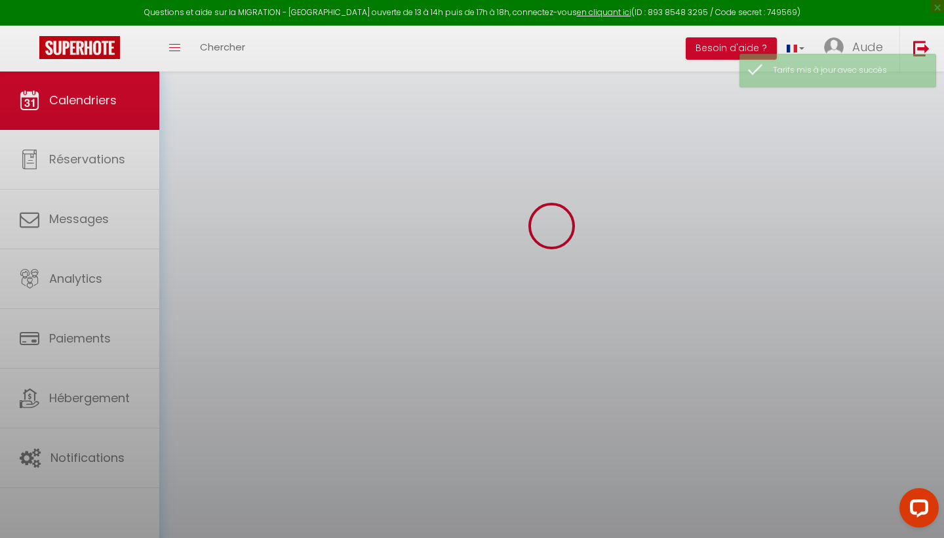
scroll to position [71, 0]
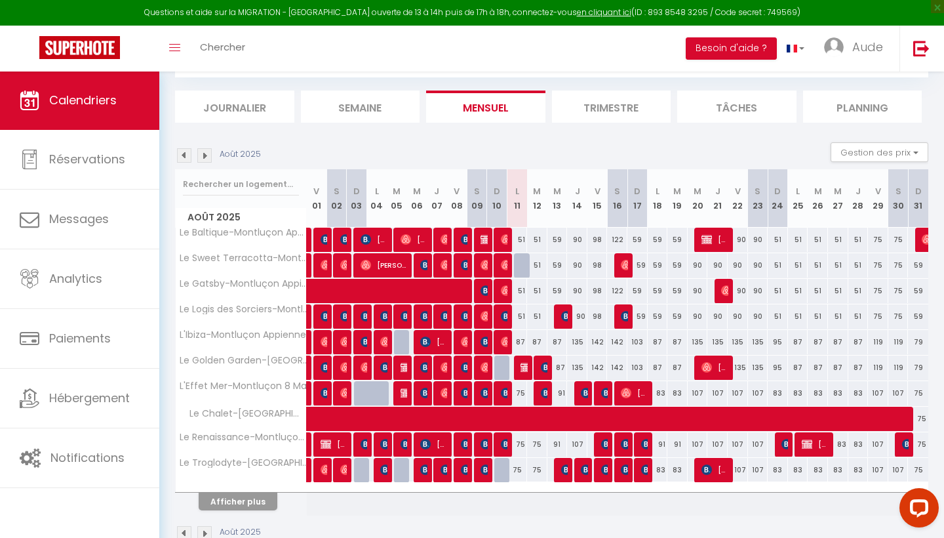
click at [560, 397] on div "91" at bounding box center [558, 393] width 20 height 24
type input "91"
type input "Mer 13 Août 2025"
type input "[DEMOGRAPHIC_DATA][DATE]"
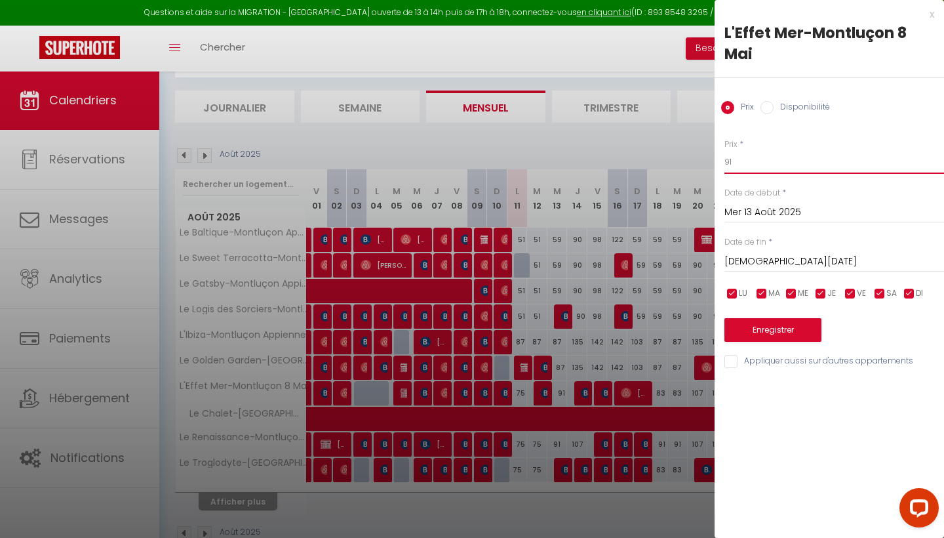
click at [824, 159] on input "91" at bounding box center [835, 162] width 220 height 24
type input "83"
click at [788, 363] on input "Appliquer aussi sur d'autres appartements" at bounding box center [835, 361] width 220 height 13
checkbox input "true"
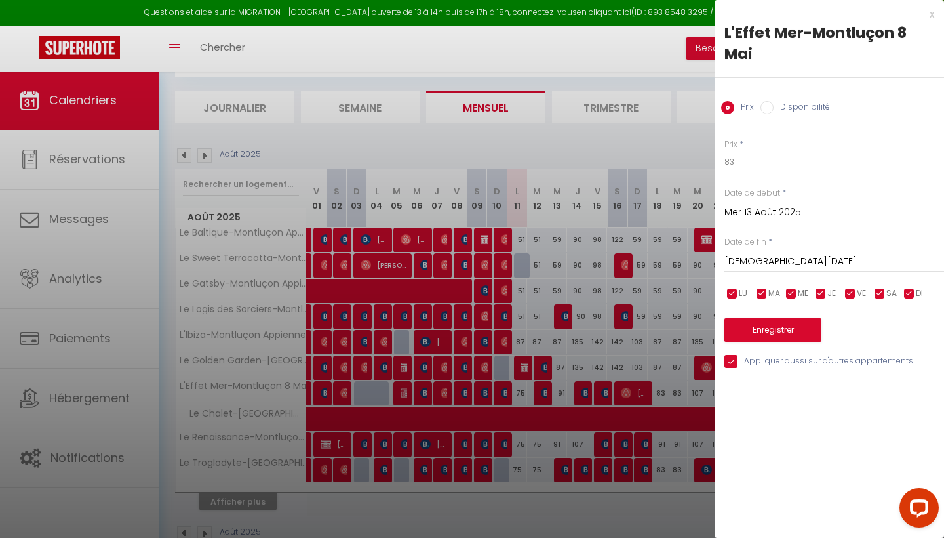
click at [794, 330] on button "Enregistrer" at bounding box center [773, 330] width 97 height 24
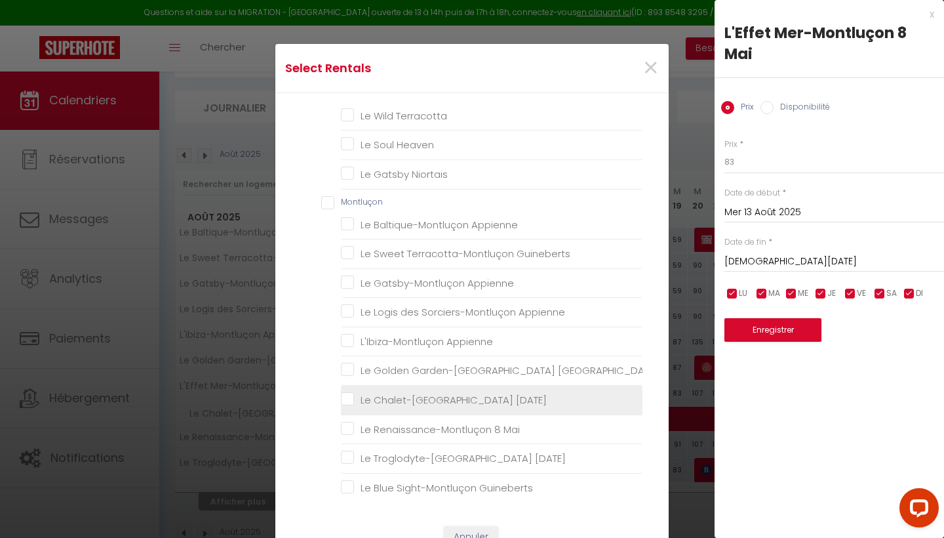
scroll to position [518, 0]
click at [393, 404] on li "Le Chalet-[GEOGRAPHIC_DATA] [DATE]" at bounding box center [492, 401] width 302 height 30
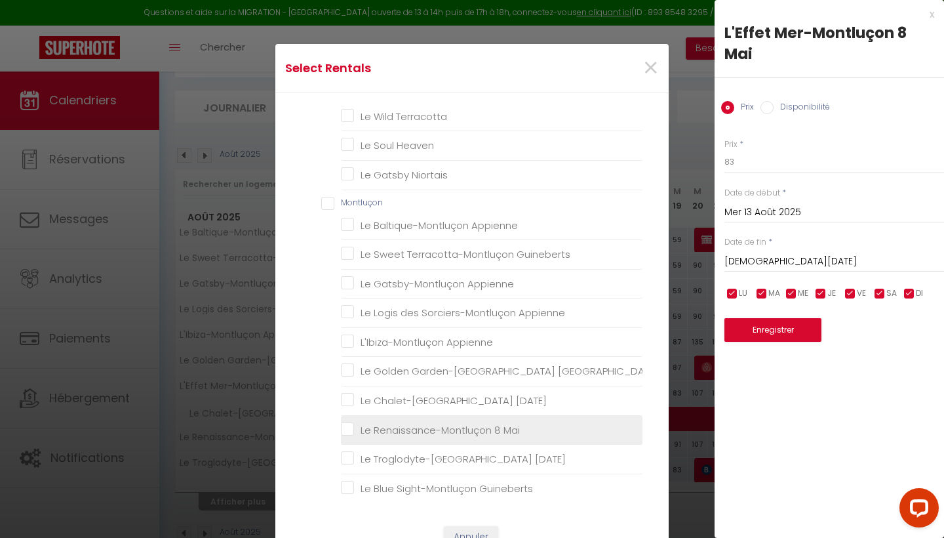
click at [389, 423] on Mai "Le Renaissance-Montluçon 8 Mai" at bounding box center [492, 429] width 302 height 13
checkbox Mai "true"
checkbox input "false"
checkbox Rossa "false"
checkbox Déco "false"
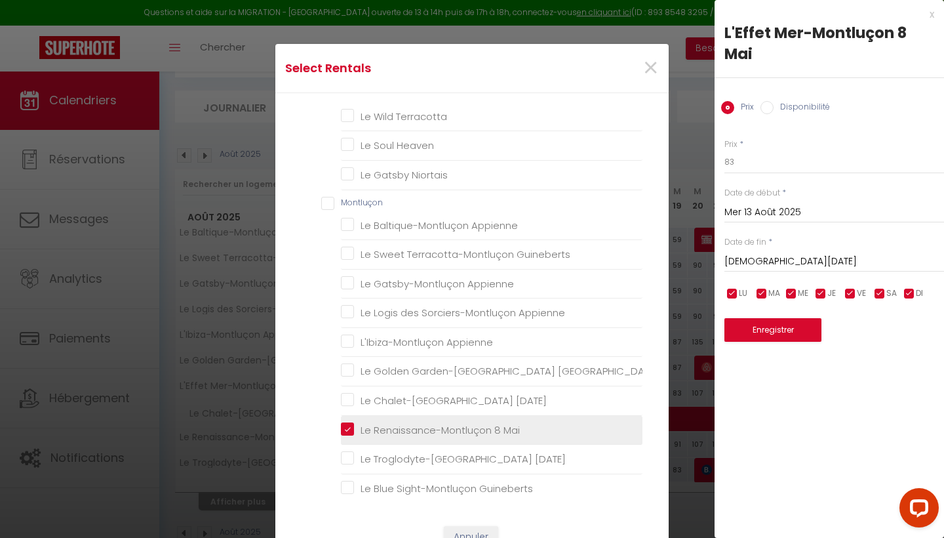
checkbox Nordique "false"
checkbox input "false"
checkbox Incas "false"
checkbox balinaise "false"
checkbox Orient "false"
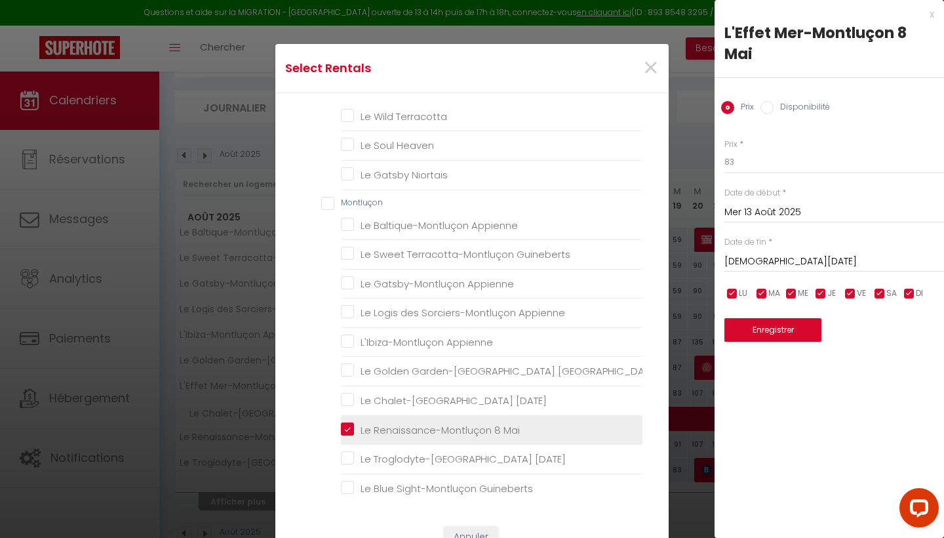
checkbox Amérique "false"
checkbox Scandinave "false"
checkbox Golden "false"
checkbox Cocoon "false"
checkbox Heaven "false"
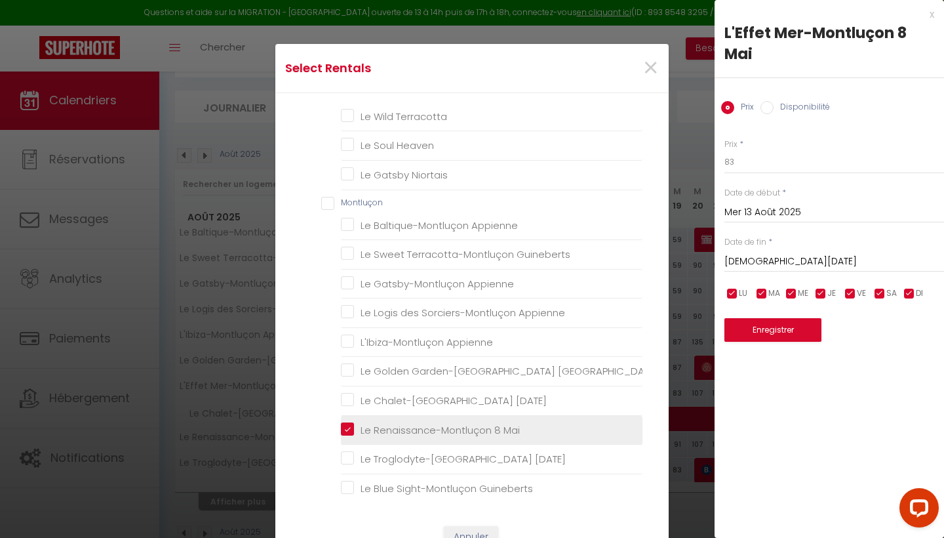
checkbox Blue "false"
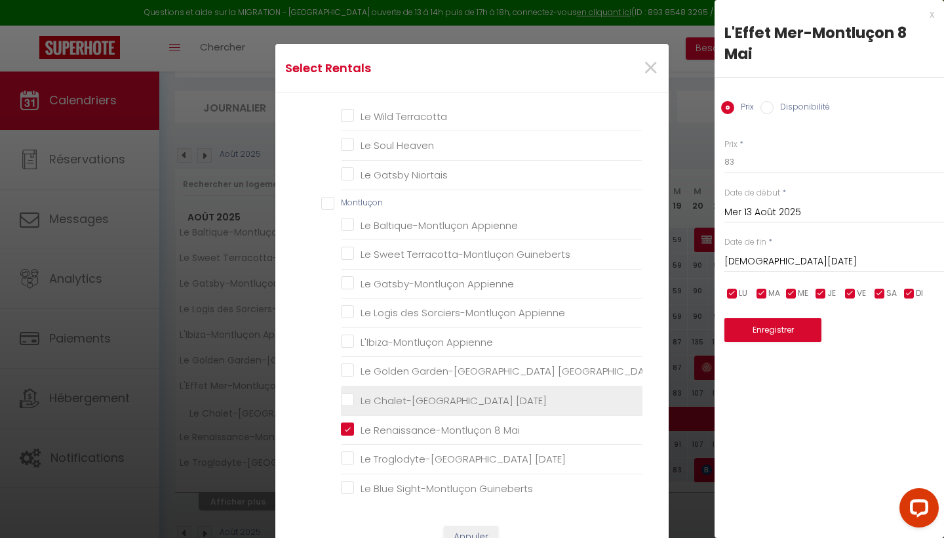
click at [409, 397] on Mai "Le Chalet-[GEOGRAPHIC_DATA] [DATE]" at bounding box center [492, 400] width 302 height 13
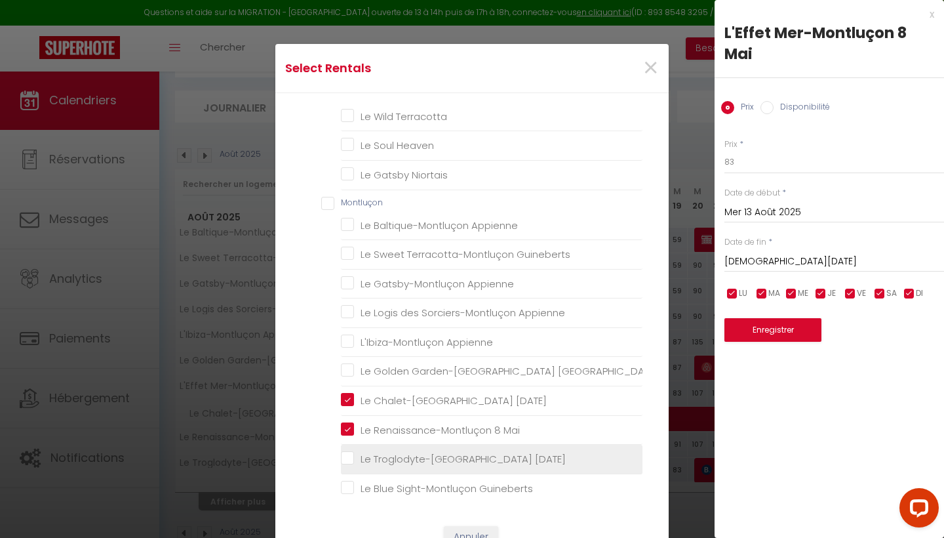
click at [405, 452] on Mai "Le Troglodyte-[GEOGRAPHIC_DATA] [DATE]" at bounding box center [492, 458] width 302 height 13
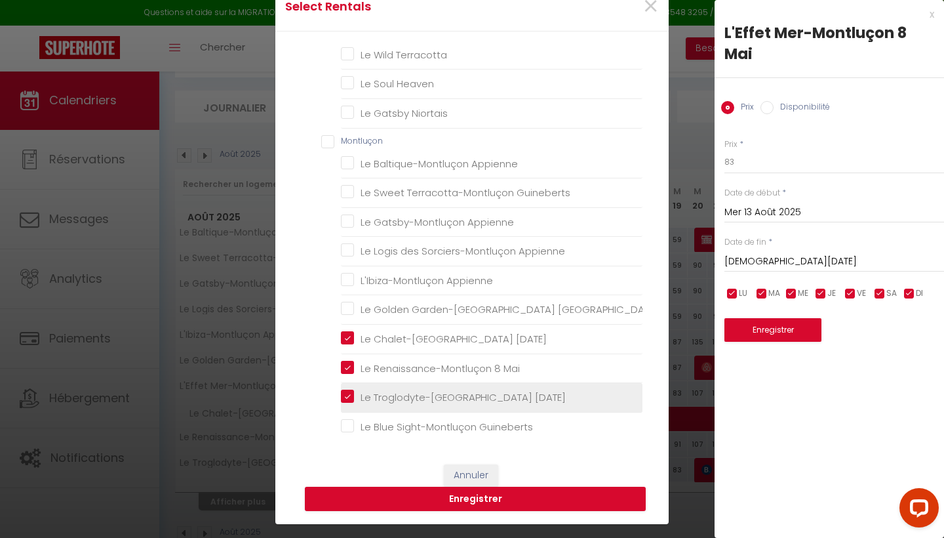
scroll to position [69, 0]
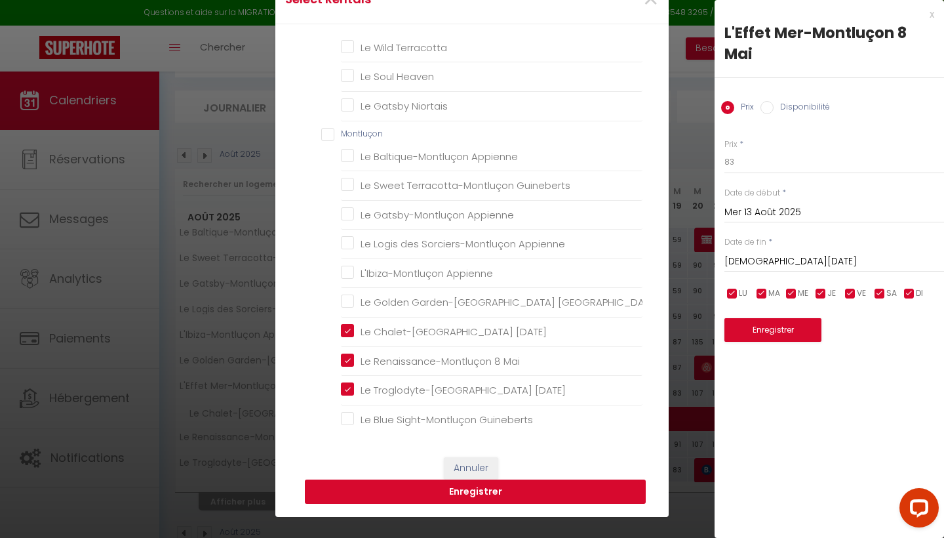
click at [549, 495] on button "Enregistrer" at bounding box center [475, 491] width 341 height 25
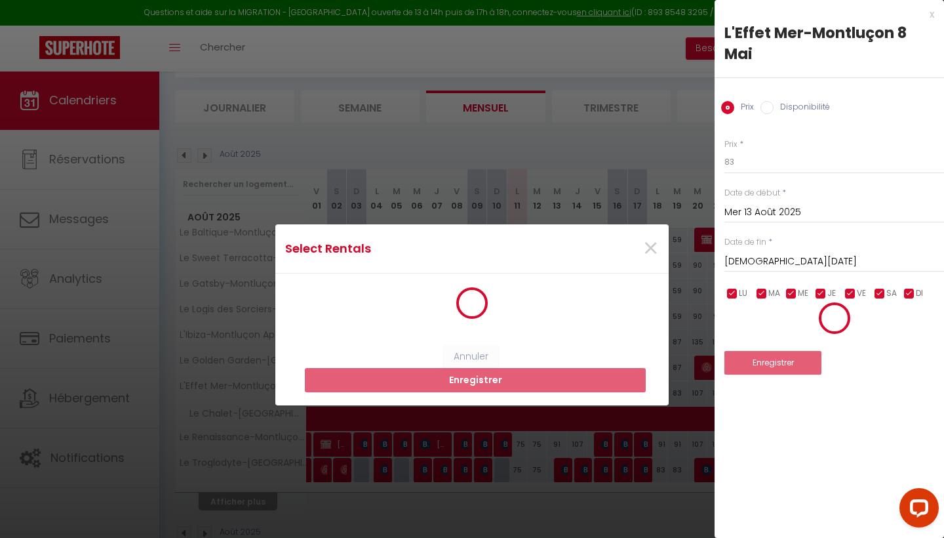
scroll to position [2, 0]
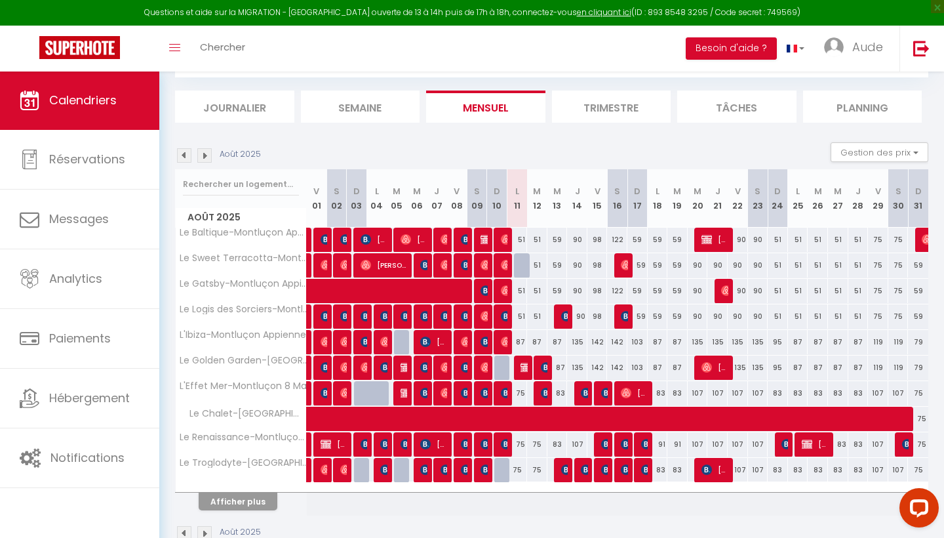
click at [247, 497] on button "Afficher plus" at bounding box center [238, 501] width 79 height 18
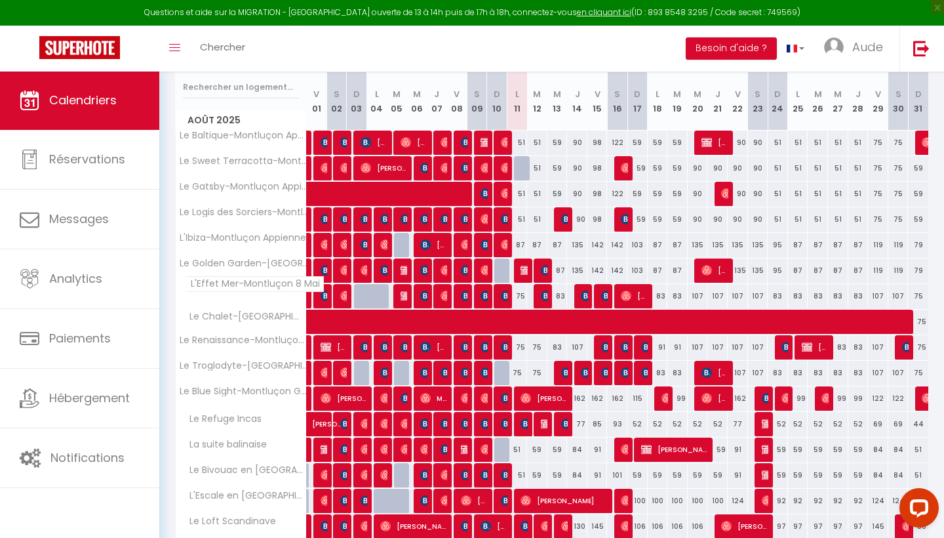
scroll to position [170, 0]
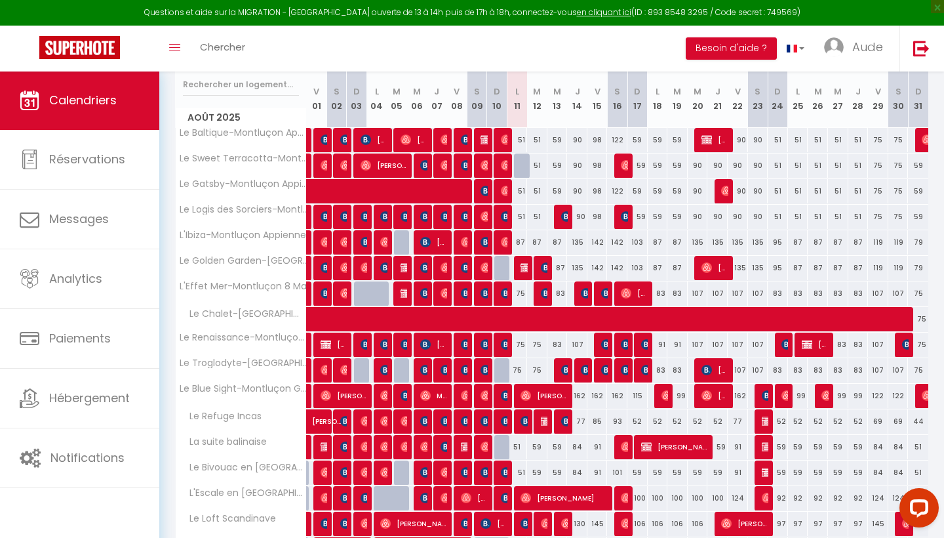
click at [584, 365] on img at bounding box center [586, 370] width 10 height 10
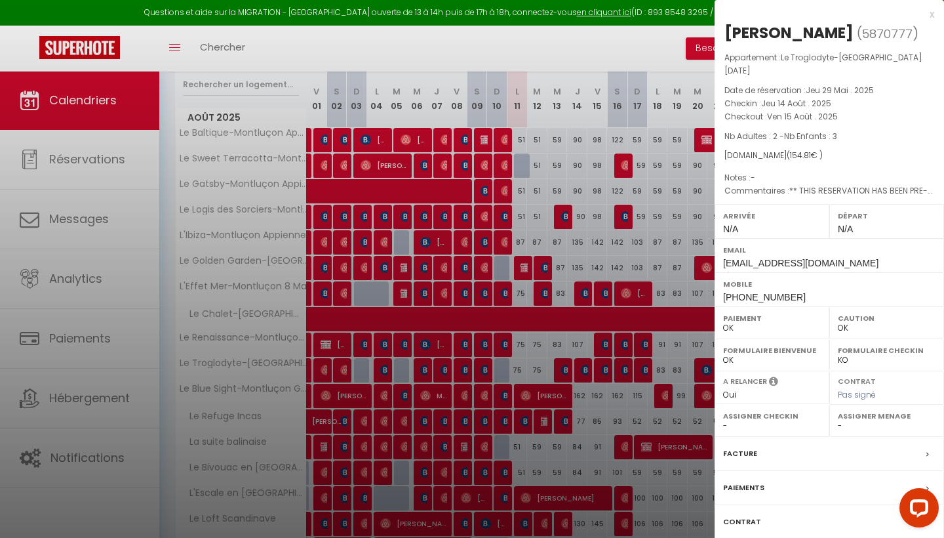
click at [584, 365] on div at bounding box center [472, 269] width 944 height 538
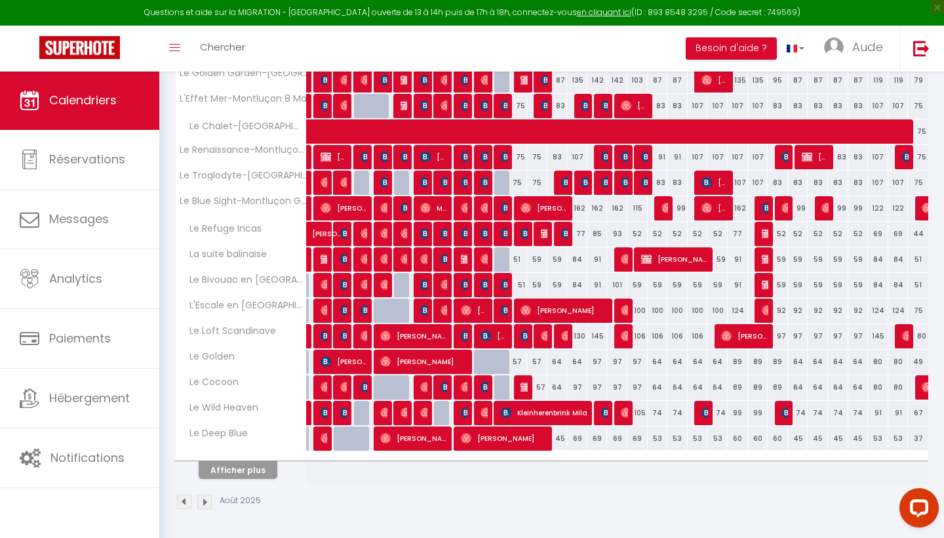
scroll to position [357, 0]
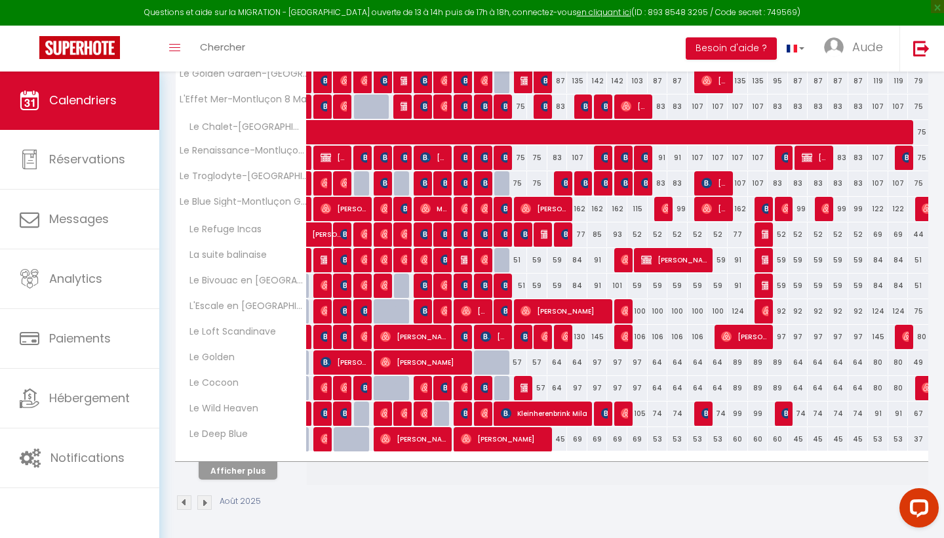
click at [248, 471] on button "Afficher plus" at bounding box center [238, 471] width 79 height 18
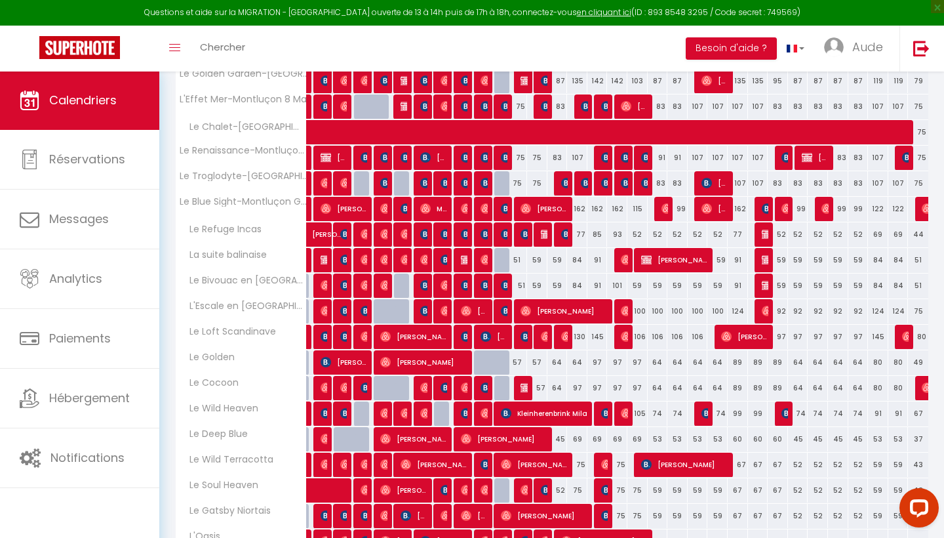
click at [519, 363] on div "57" at bounding box center [517, 362] width 20 height 24
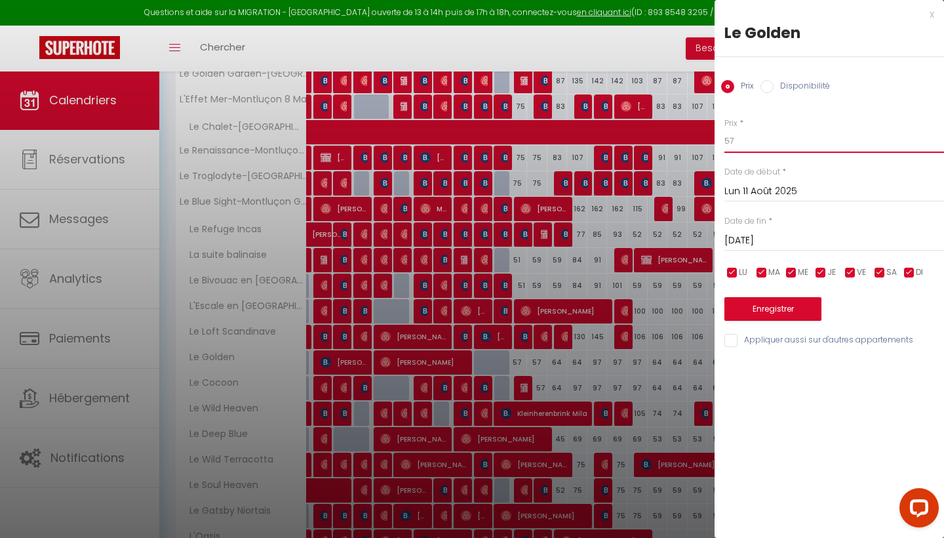
click at [751, 147] on input "57" at bounding box center [835, 141] width 220 height 24
click at [774, 238] on input "[DATE]" at bounding box center [835, 240] width 220 height 17
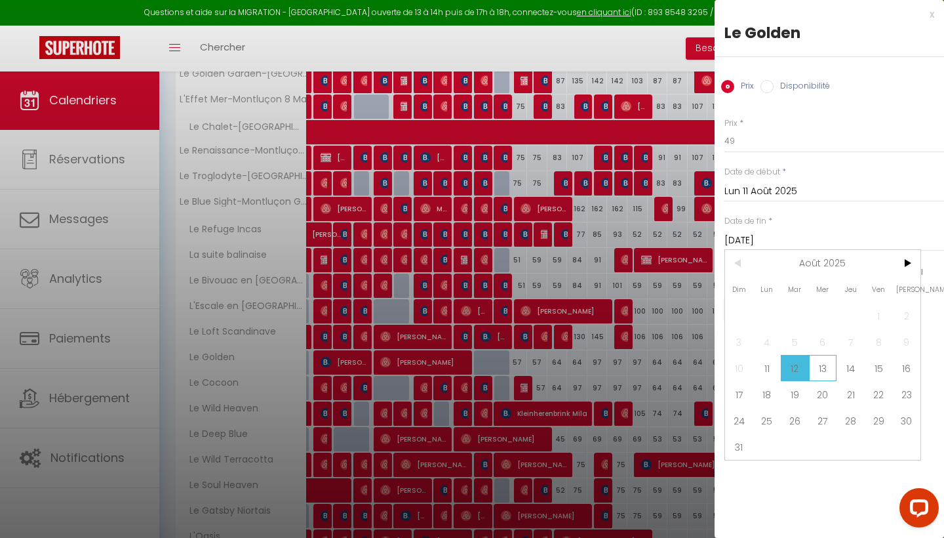
click at [819, 366] on span "13" at bounding box center [823, 368] width 28 height 26
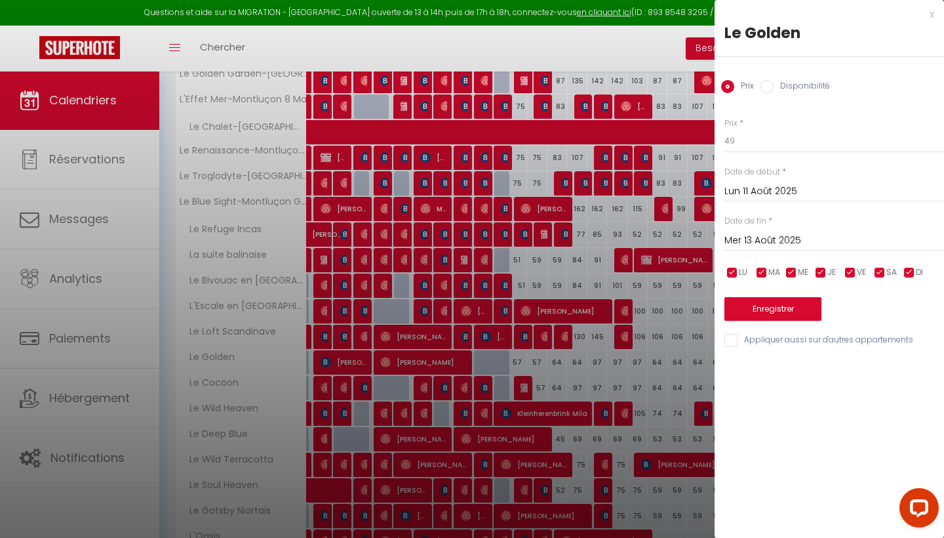
click at [764, 325] on div "Prix * 49 Statut * Disponible Indisponible Date de début * [DATE] < [DATE] > Di…" at bounding box center [830, 225] width 230 height 248
click at [764, 342] on input "Appliquer aussi sur d'autres appartements" at bounding box center [835, 340] width 220 height 13
click at [776, 310] on button "Enregistrer" at bounding box center [773, 309] width 97 height 24
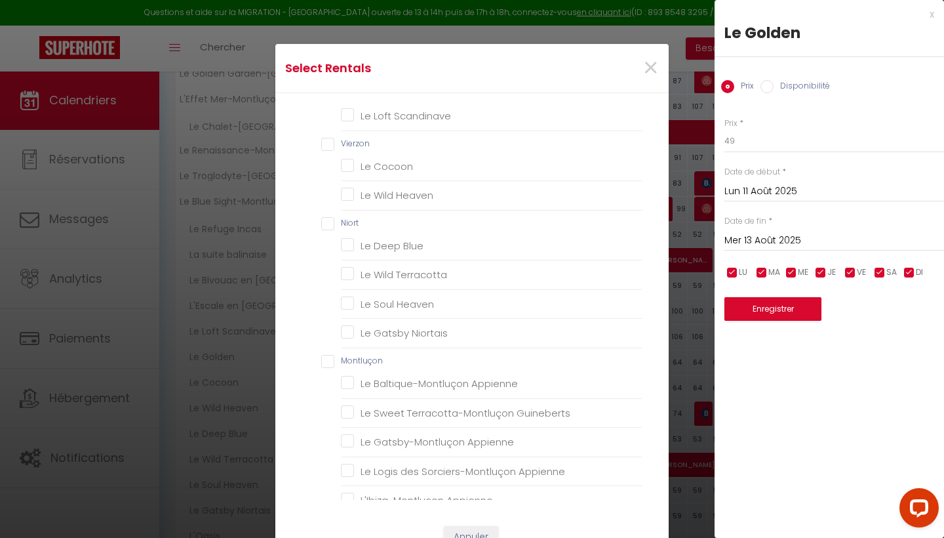
scroll to position [330, 0]
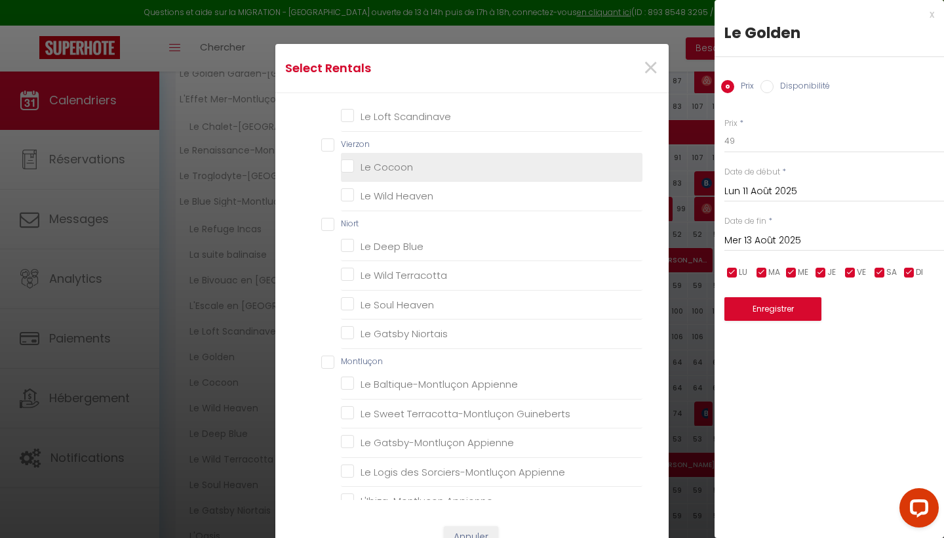
click at [418, 161] on Cocoon "Le Cocoon" at bounding box center [492, 166] width 302 height 13
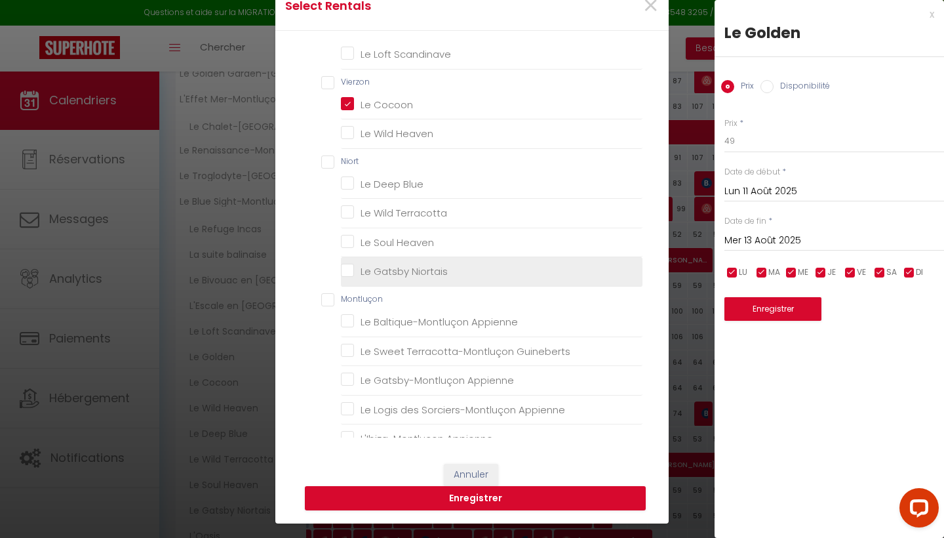
scroll to position [68, 0]
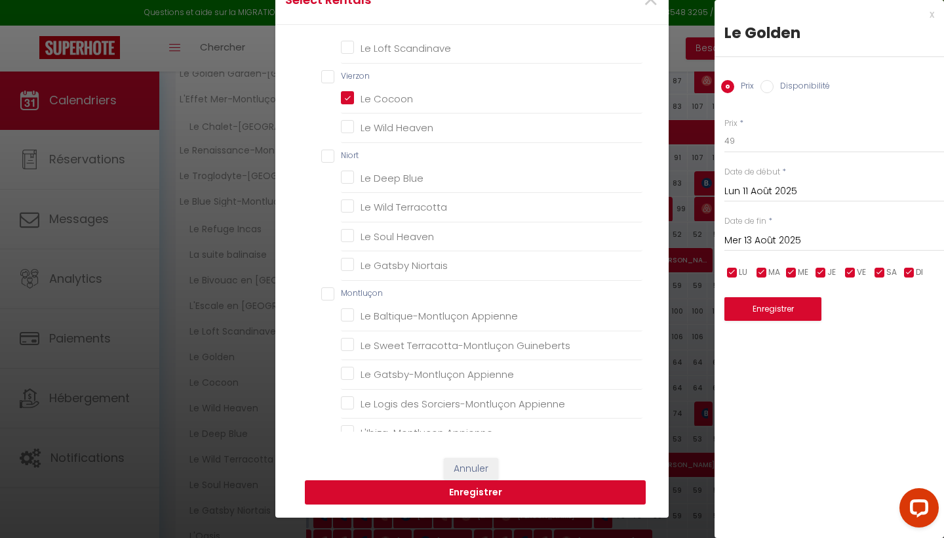
click at [546, 504] on button "Enregistrer" at bounding box center [475, 492] width 341 height 25
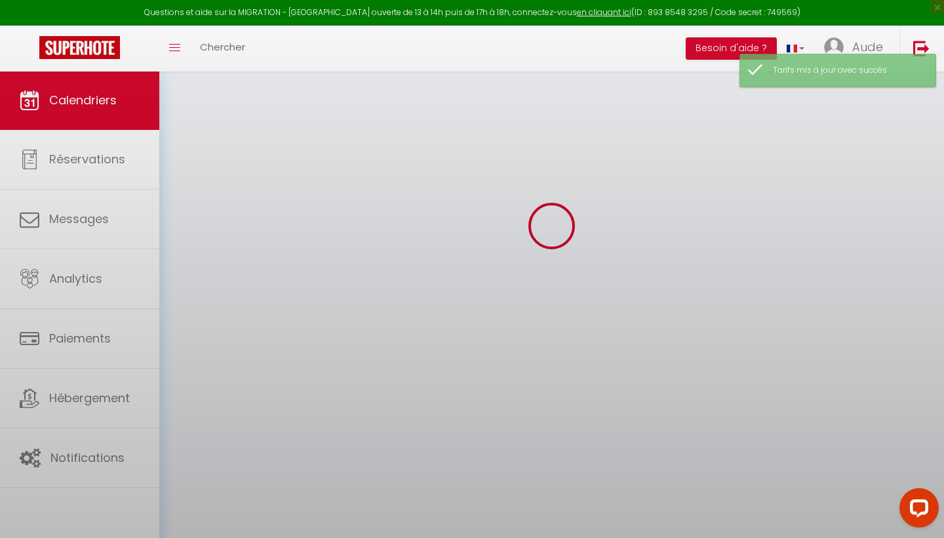
scroll to position [71, 0]
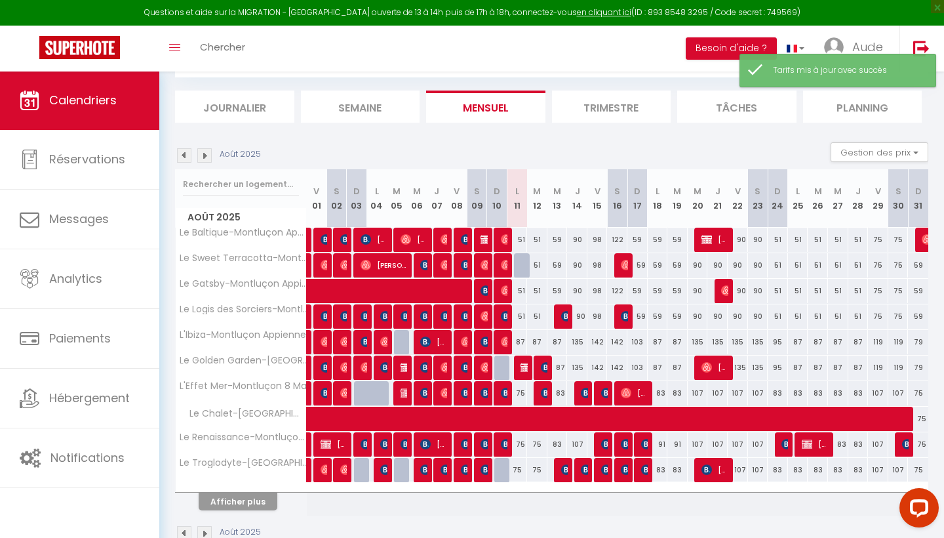
click at [243, 500] on button "Afficher plus" at bounding box center [238, 501] width 79 height 18
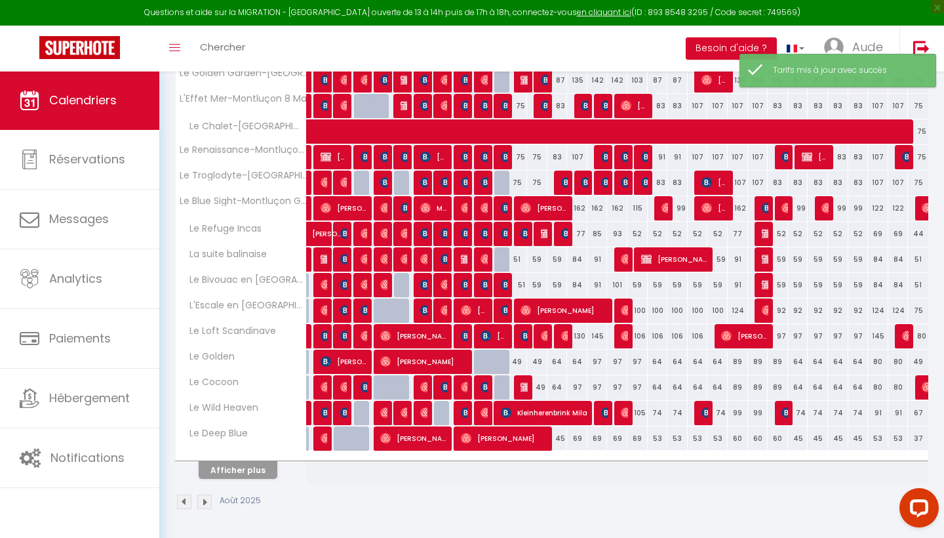
scroll to position [357, 0]
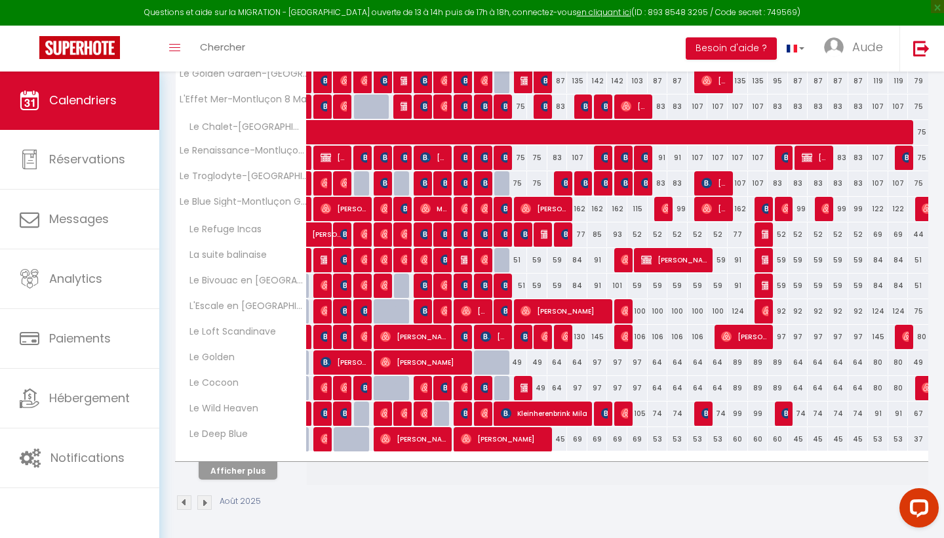
click at [558, 367] on div "64" at bounding box center [558, 362] width 20 height 24
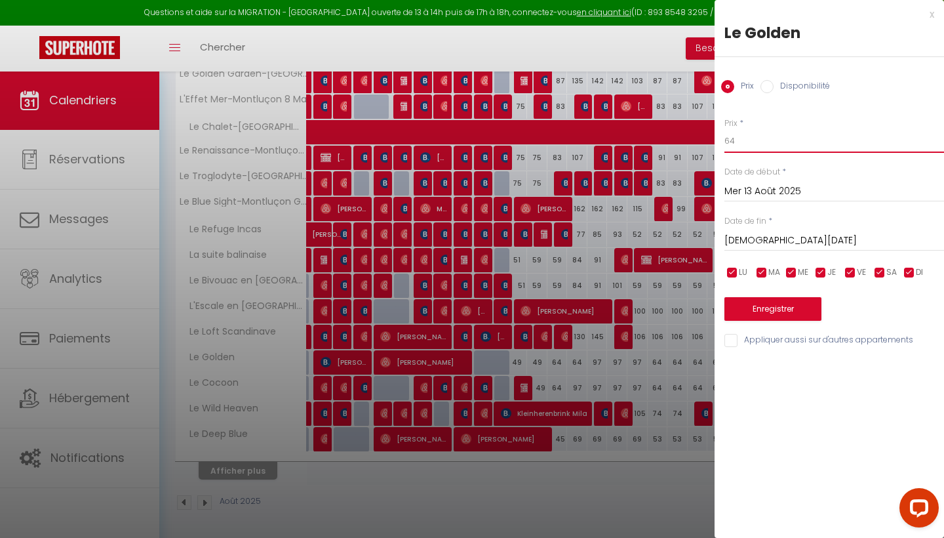
click at [759, 137] on input "64" at bounding box center [835, 141] width 220 height 24
click at [774, 301] on button "Enregistrer" at bounding box center [773, 309] width 97 height 24
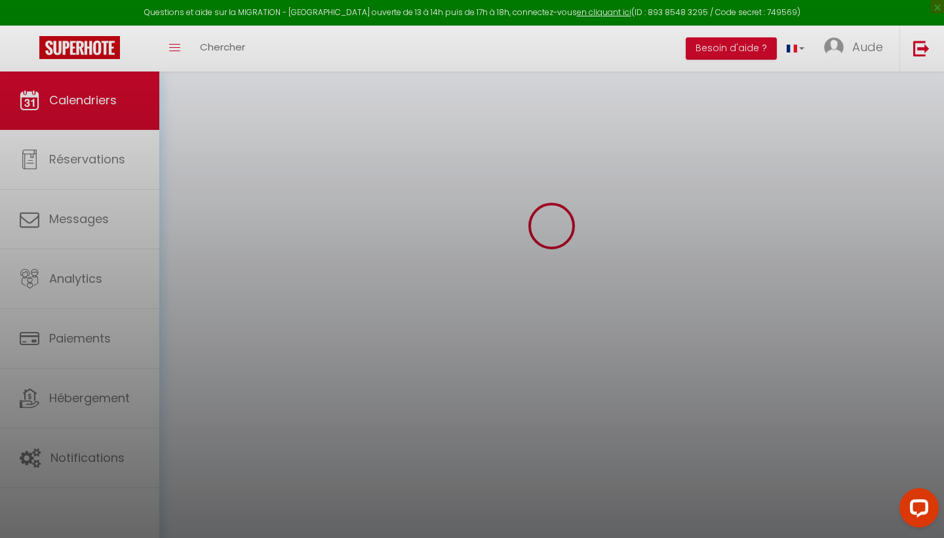
scroll to position [71, 0]
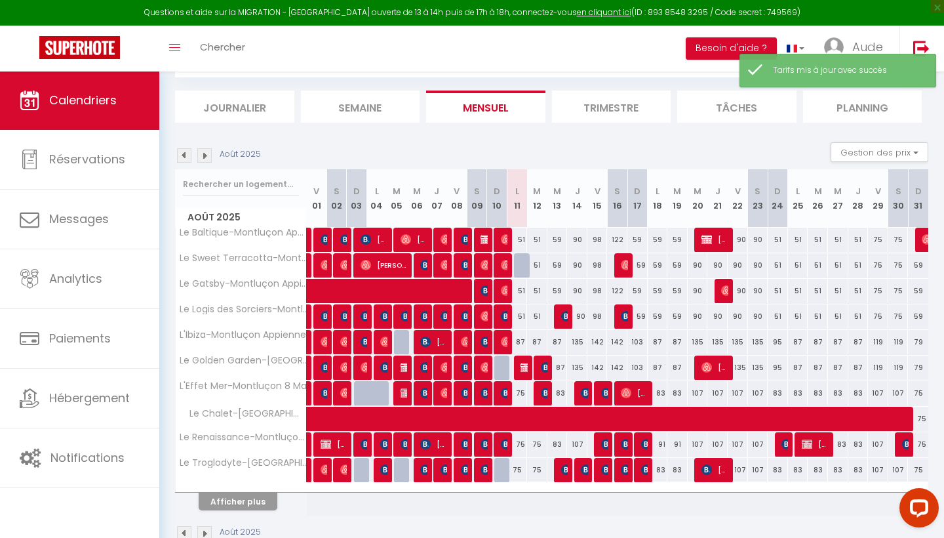
click at [255, 496] on button "Afficher plus" at bounding box center [238, 501] width 79 height 18
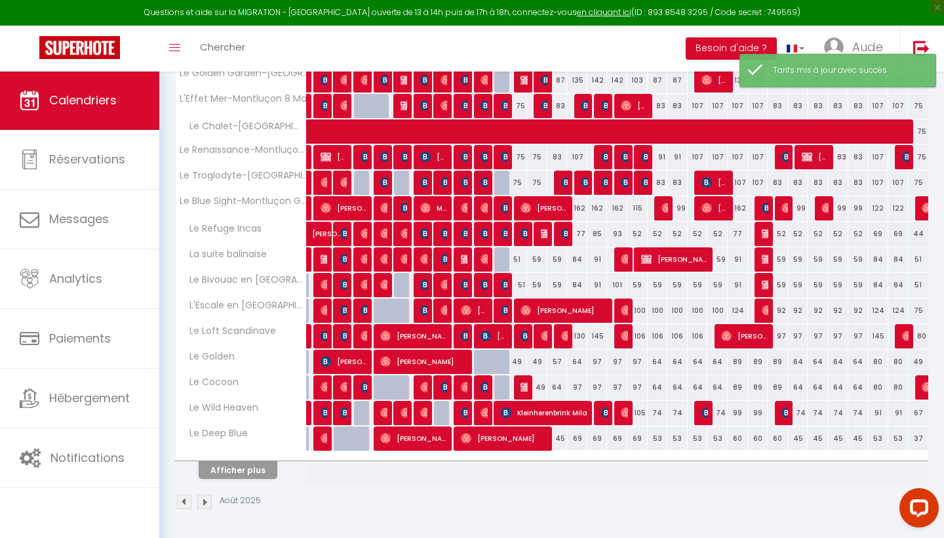
scroll to position [357, 0]
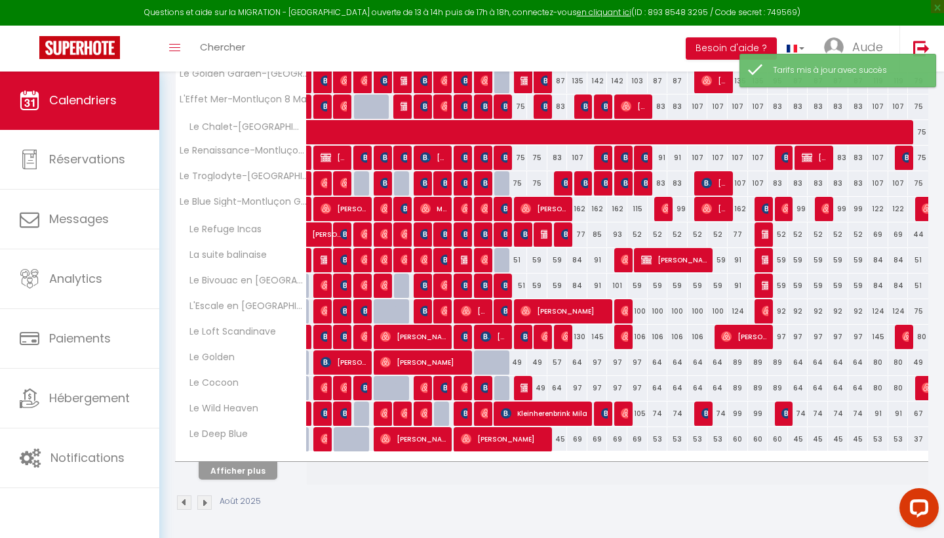
click at [561, 391] on div "64" at bounding box center [558, 388] width 20 height 24
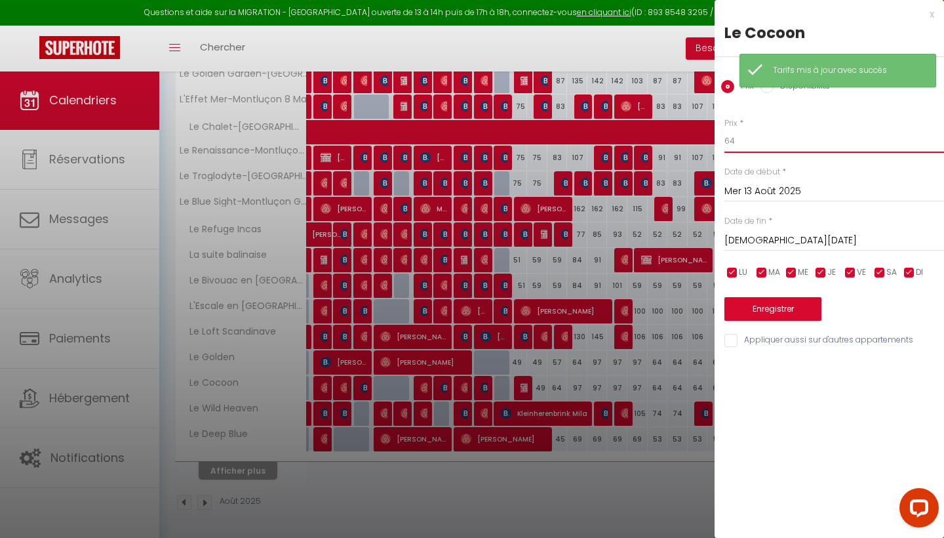
click at [742, 134] on input "64" at bounding box center [835, 141] width 220 height 24
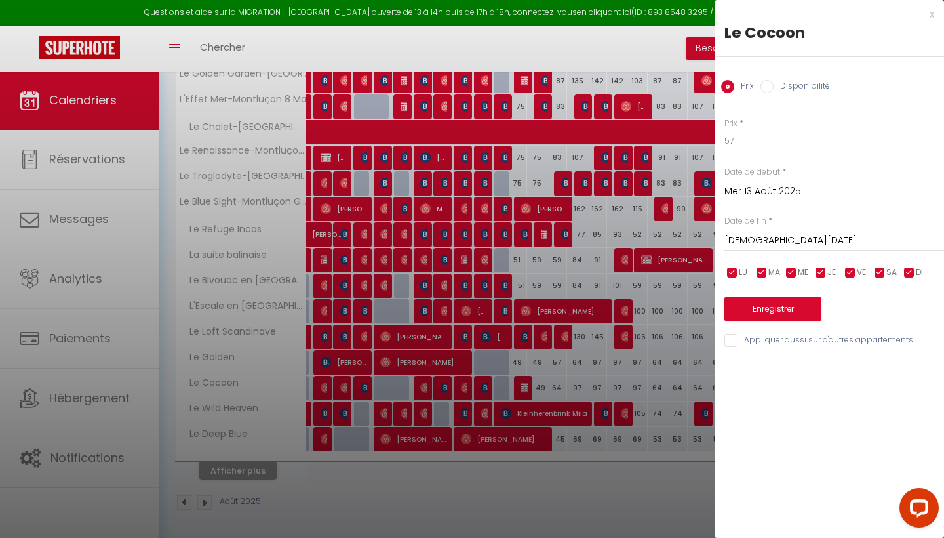
click at [751, 306] on button "Enregistrer" at bounding box center [773, 309] width 97 height 24
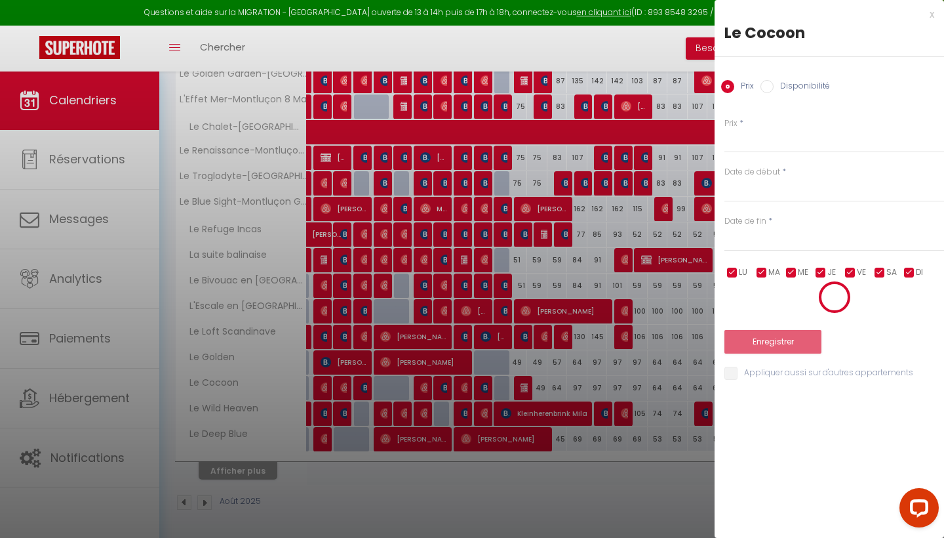
scroll to position [71, 0]
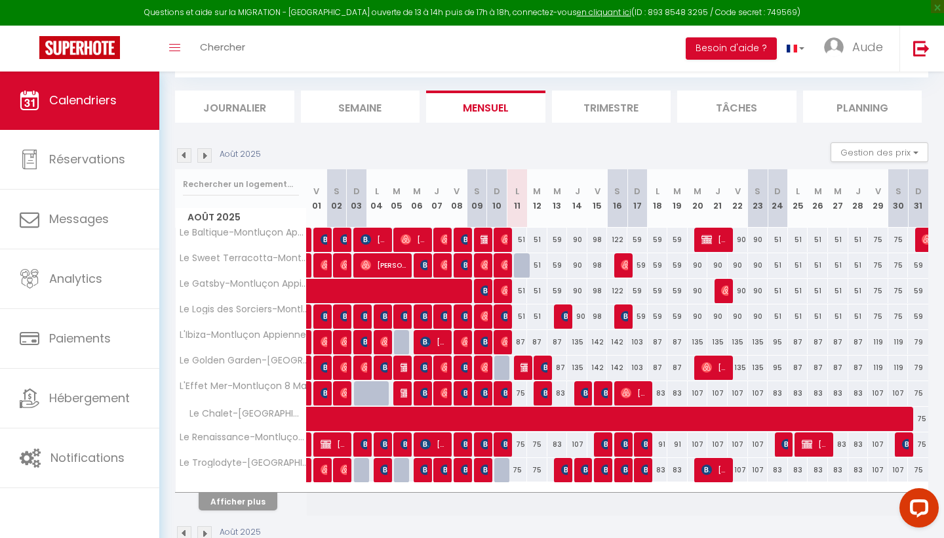
click at [258, 492] on button "Afficher plus" at bounding box center [238, 501] width 79 height 18
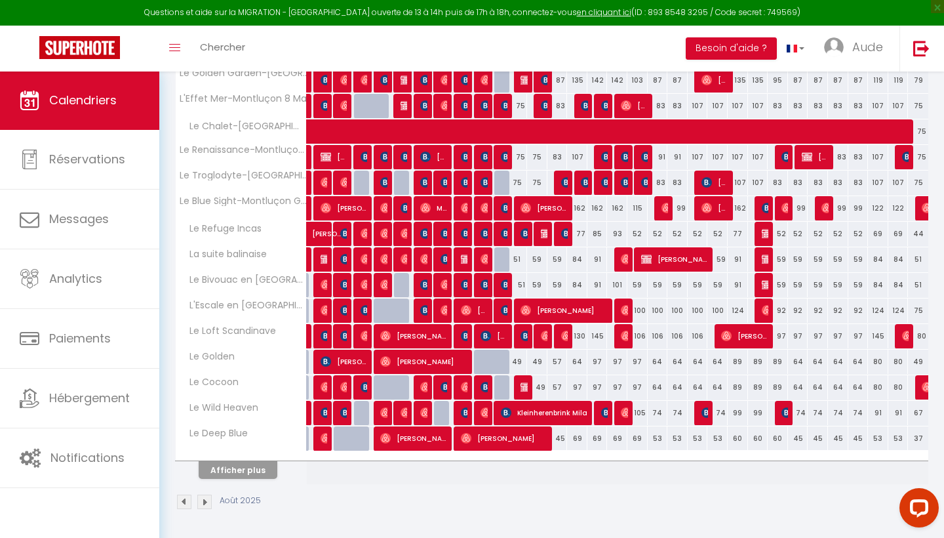
scroll to position [357, 0]
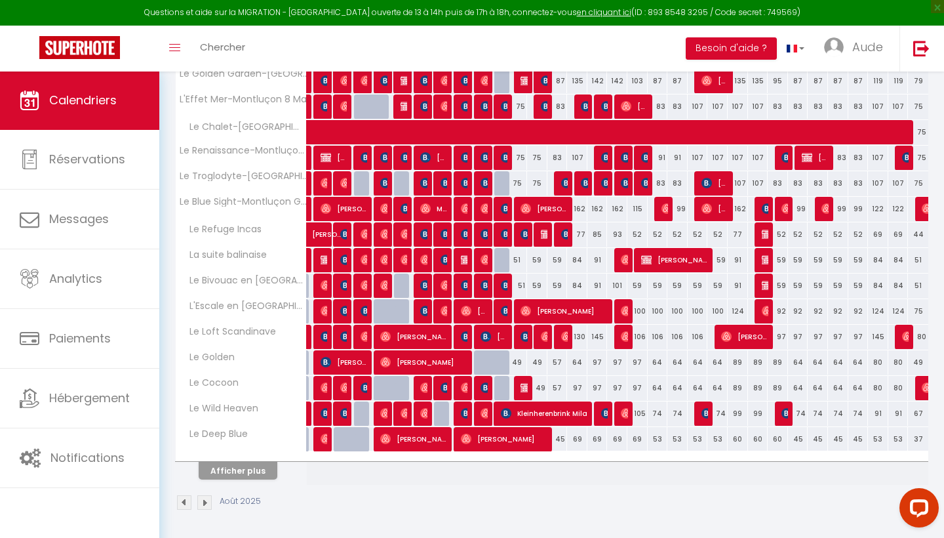
click at [256, 465] on button "Afficher plus" at bounding box center [238, 471] width 79 height 18
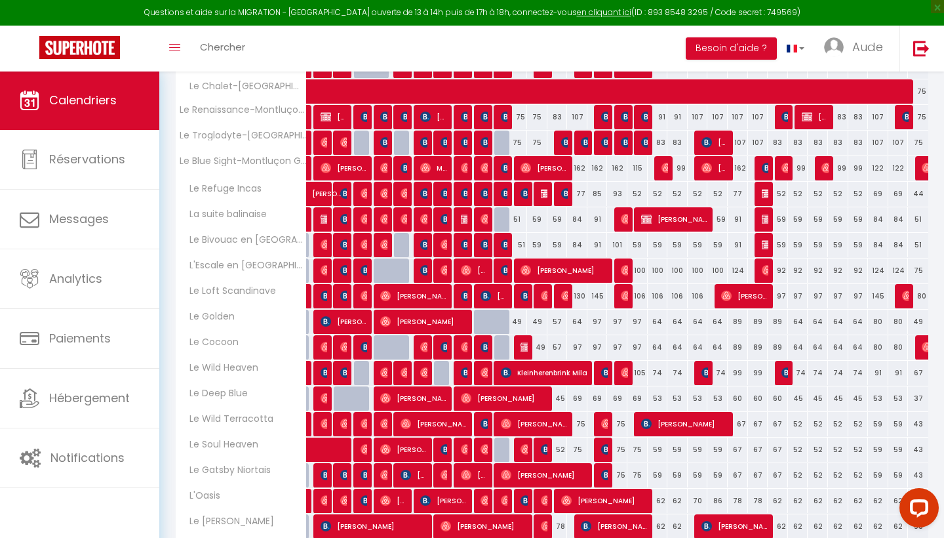
scroll to position [401, 0]
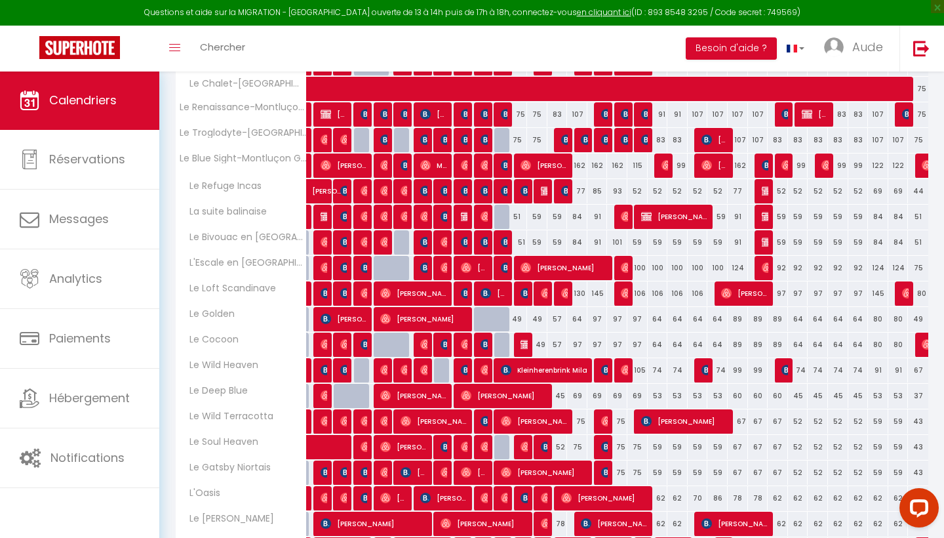
click at [561, 396] on div "45" at bounding box center [558, 396] width 20 height 24
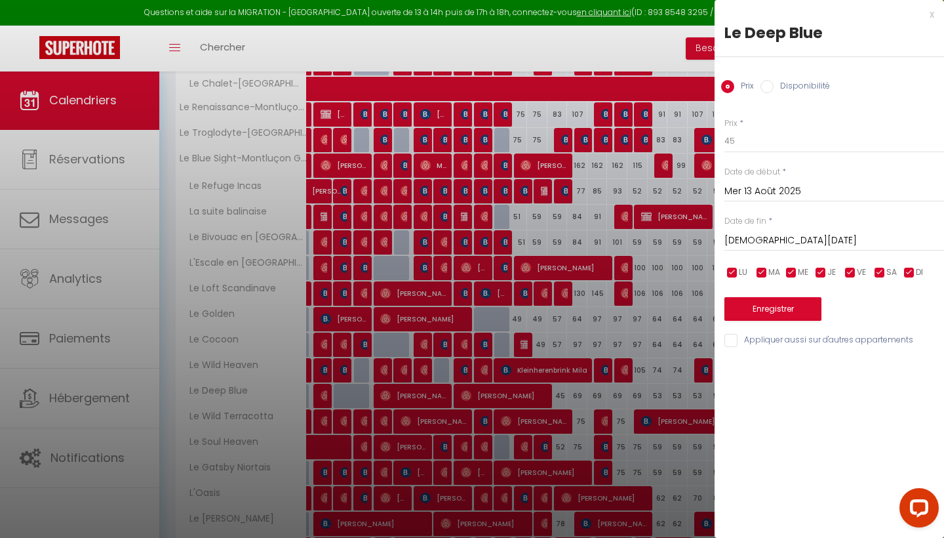
click at [561, 396] on div at bounding box center [472, 269] width 944 height 538
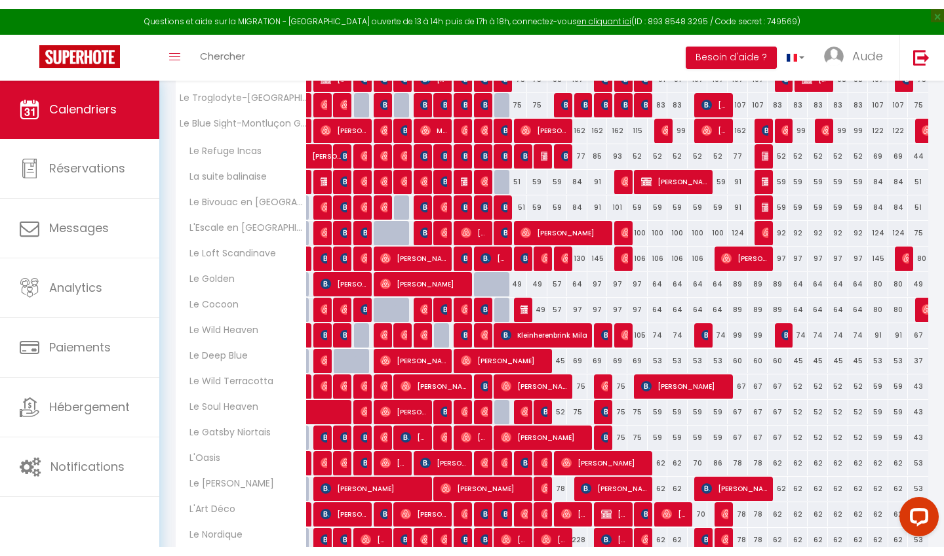
scroll to position [446, 0]
